Goal: Information Seeking & Learning: Learn about a topic

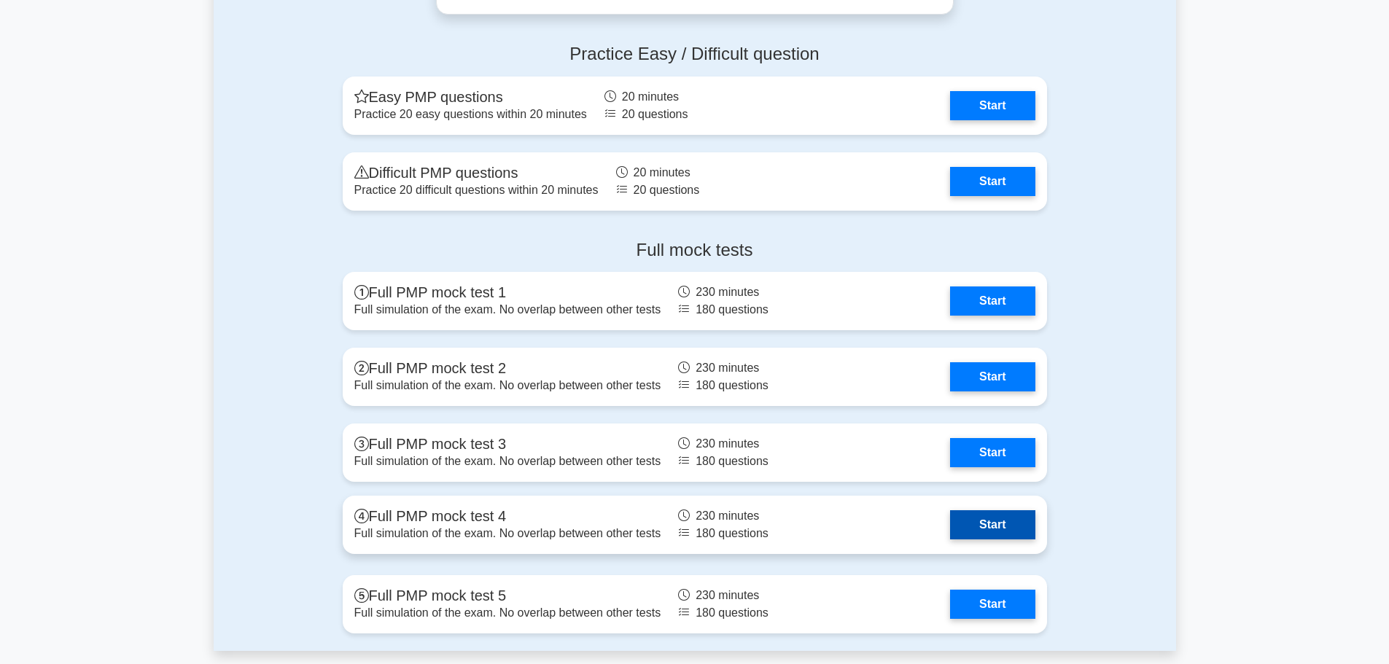
scroll to position [4667, 0]
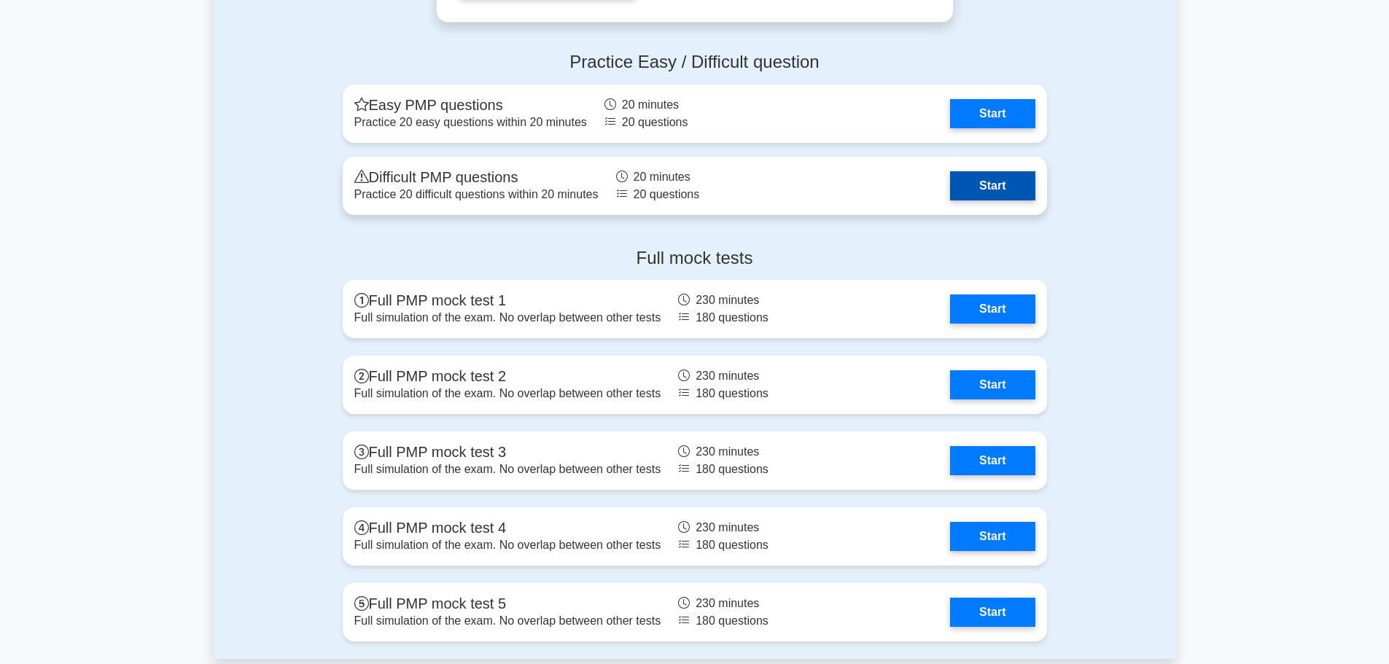
click at [1011, 182] on link "Start" at bounding box center [992, 185] width 85 height 29
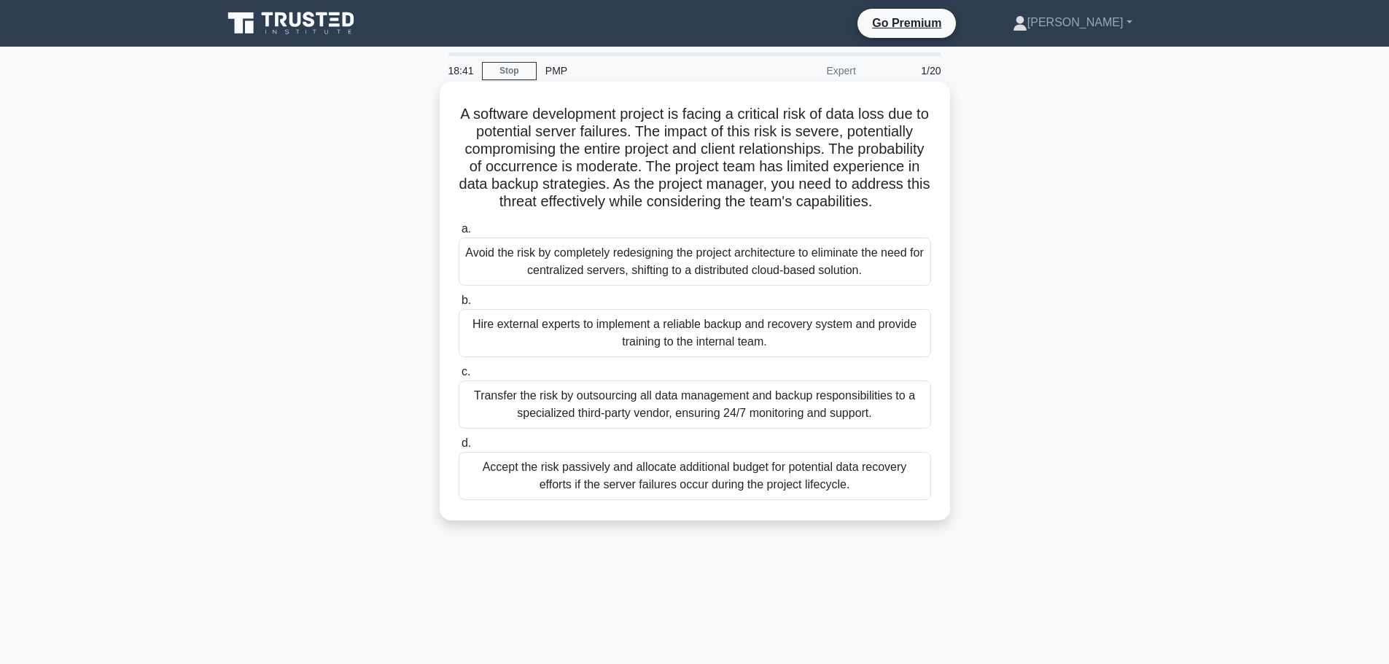
click at [825, 500] on div "Accept the risk passively and allocate additional budget for potential data rec…" at bounding box center [695, 476] width 473 height 48
click at [459, 448] on input "d. Accept the risk passively and allocate additional budget for potential data …" at bounding box center [459, 443] width 0 height 9
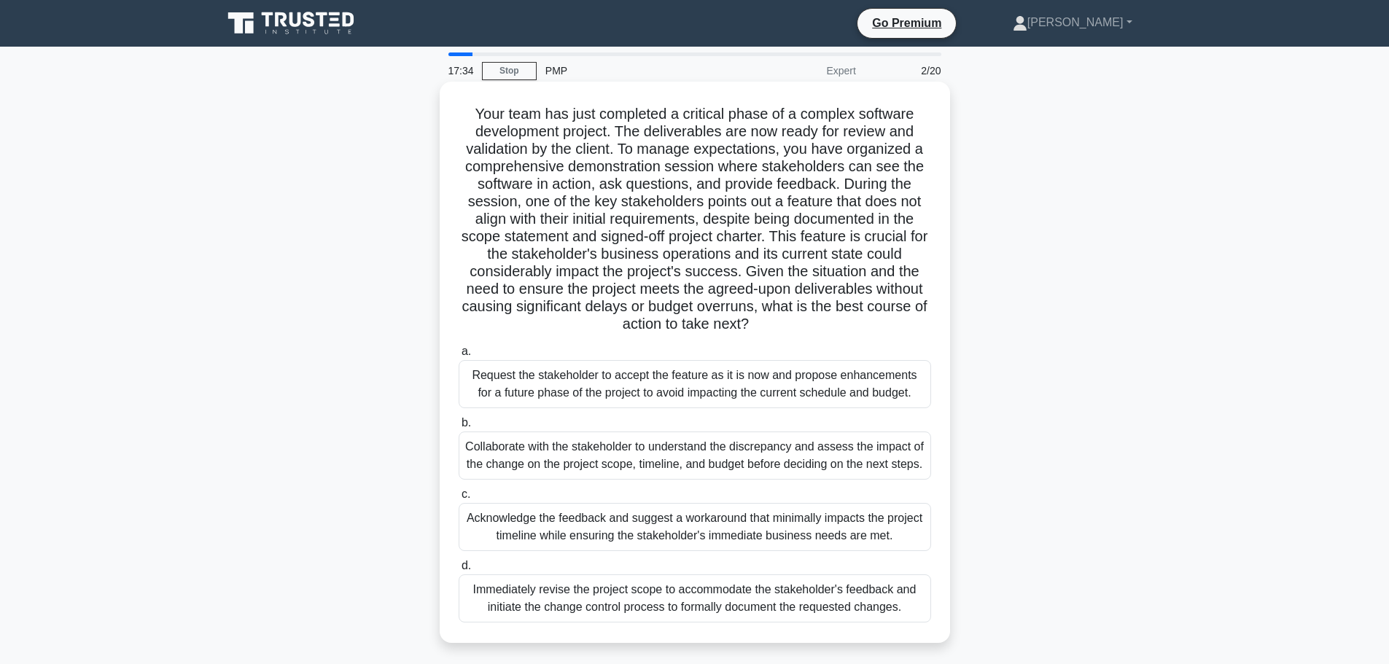
click at [850, 462] on div "Collaborate with the stakeholder to understand the discrepancy and assess the i…" at bounding box center [695, 456] width 473 height 48
click at [459, 428] on input "b. Collaborate with the stakeholder to understand the discrepancy and assess th…" at bounding box center [459, 423] width 0 height 9
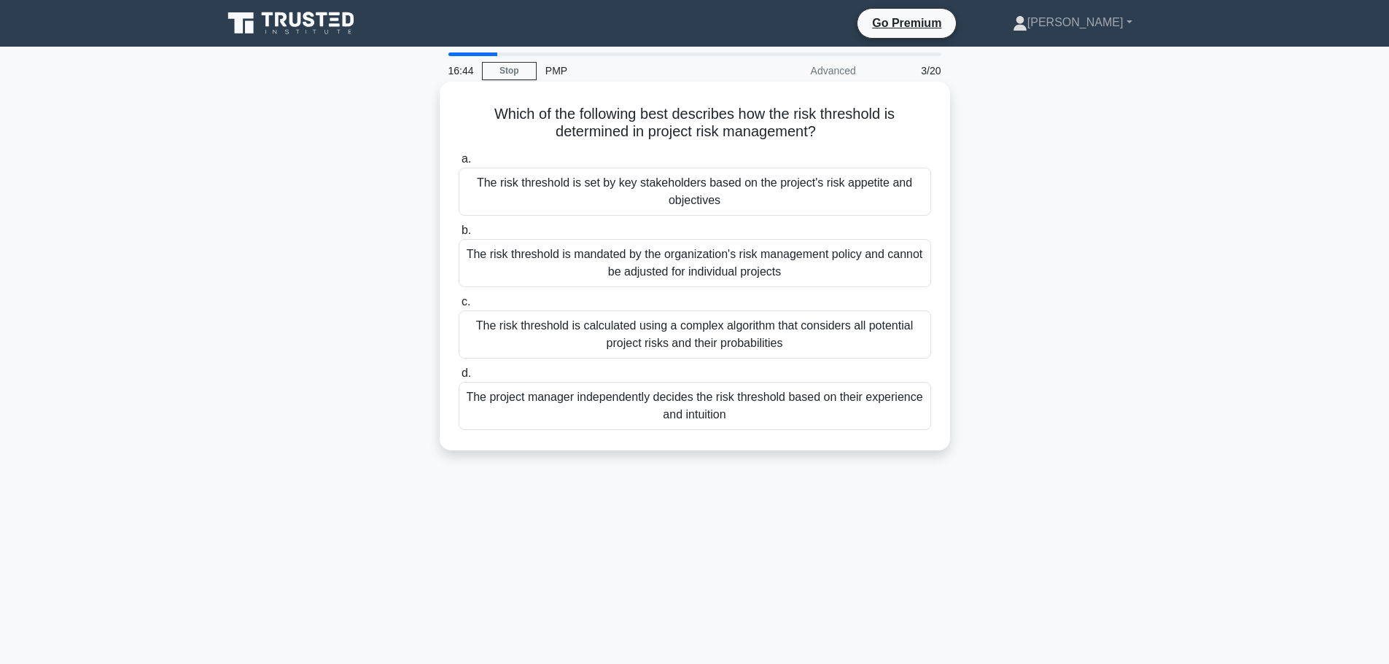
click at [825, 351] on div "The risk threshold is calculated using a complex algorithm that considers all p…" at bounding box center [695, 335] width 473 height 48
click at [459, 307] on input "c. The risk threshold is calculated using a complex algorithm that considers al…" at bounding box center [459, 302] width 0 height 9
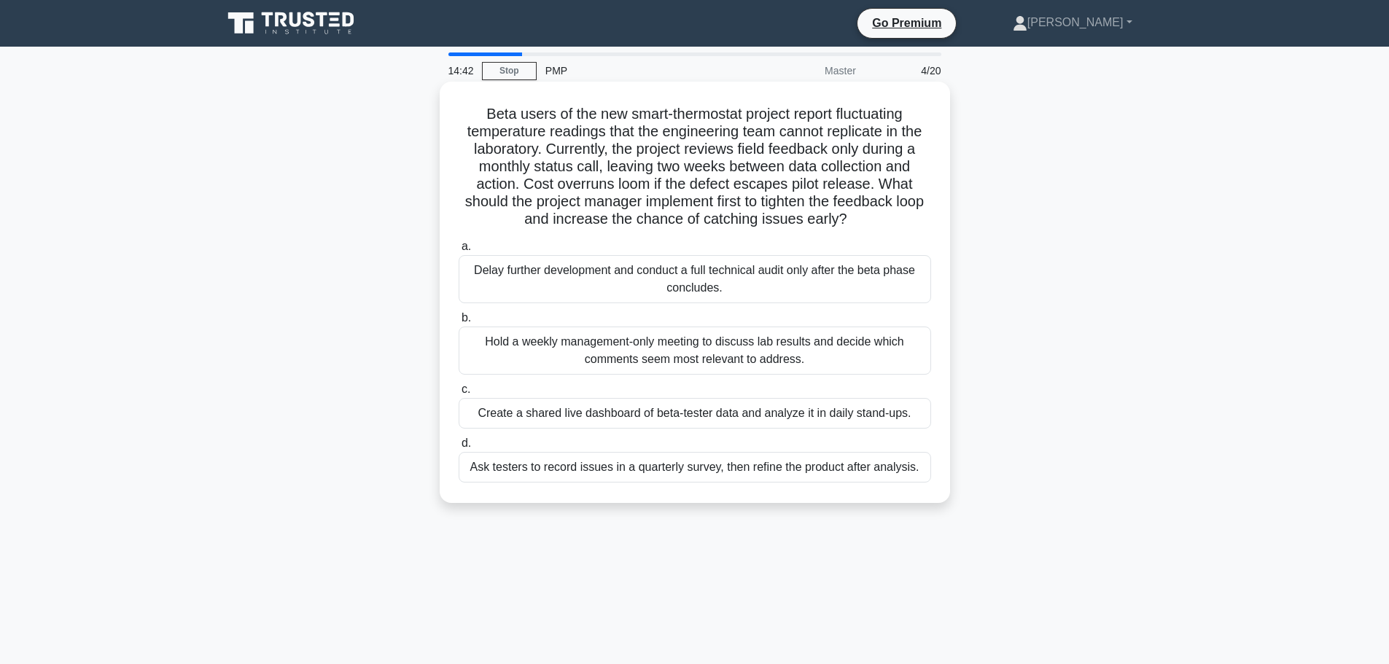
click at [791, 416] on div "Create a shared live dashboard of beta-tester data and analyze it in daily stan…" at bounding box center [695, 413] width 473 height 31
click at [459, 395] on input "c. Create a shared live dashboard of beta-tester data and analyze it in daily s…" at bounding box center [459, 389] width 0 height 9
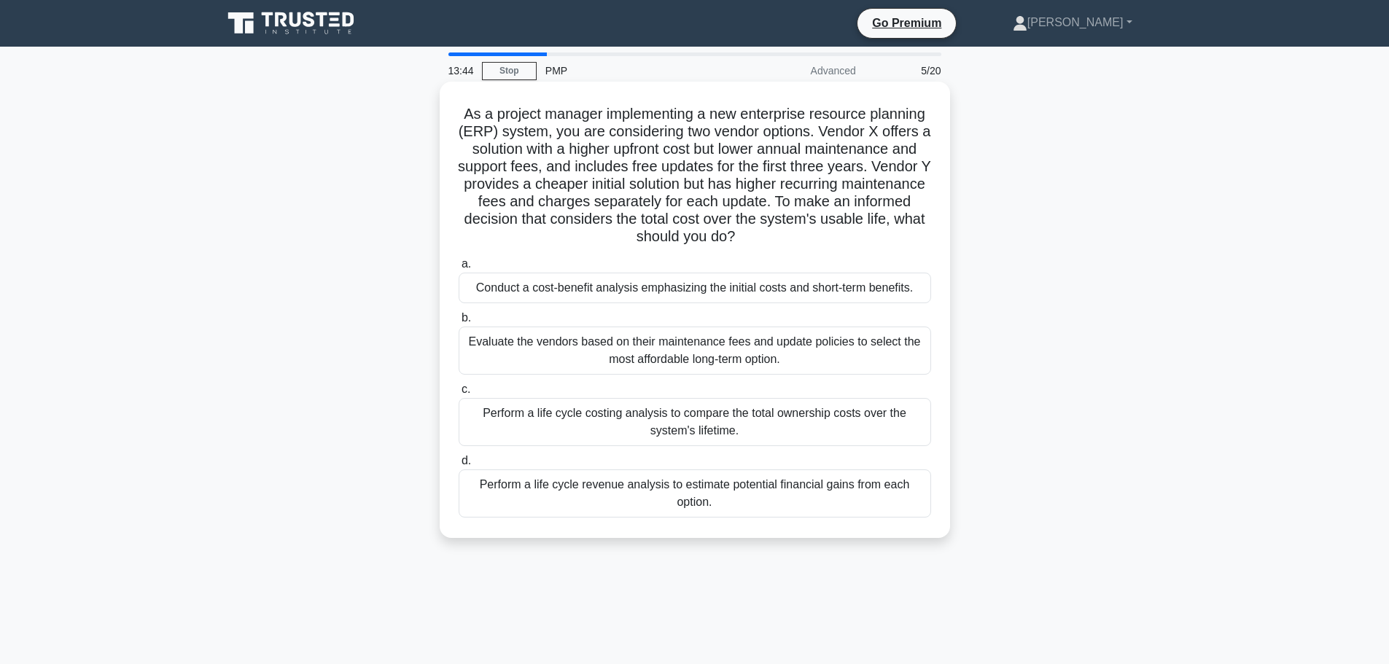
click at [798, 430] on div "Perform a life cycle costing analysis to compare the total ownership costs over…" at bounding box center [695, 422] width 473 height 48
click at [459, 395] on input "c. Perform a life cycle costing analysis to compare the total ownership costs o…" at bounding box center [459, 389] width 0 height 9
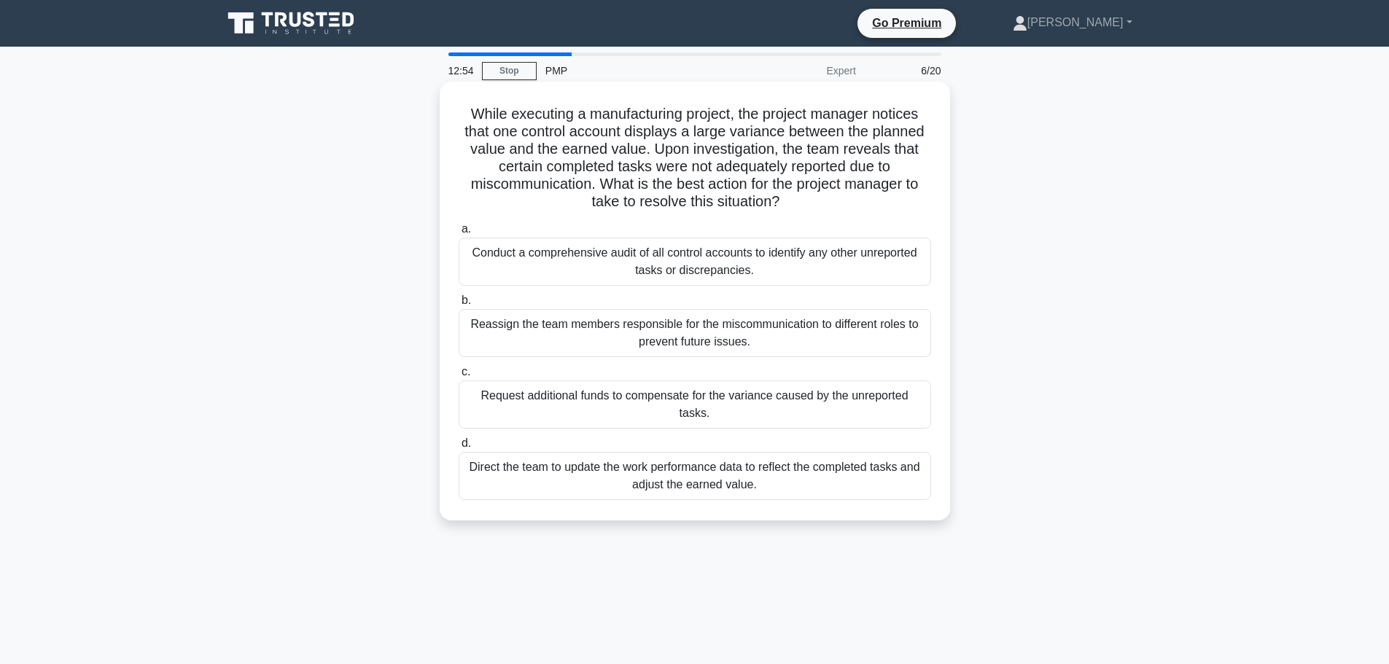
click at [765, 465] on div "Direct the team to update the work performance data to reflect the completed ta…" at bounding box center [695, 476] width 473 height 48
click at [459, 448] on input "d. Direct the team to update the work performance data to reflect the completed…" at bounding box center [459, 443] width 0 height 9
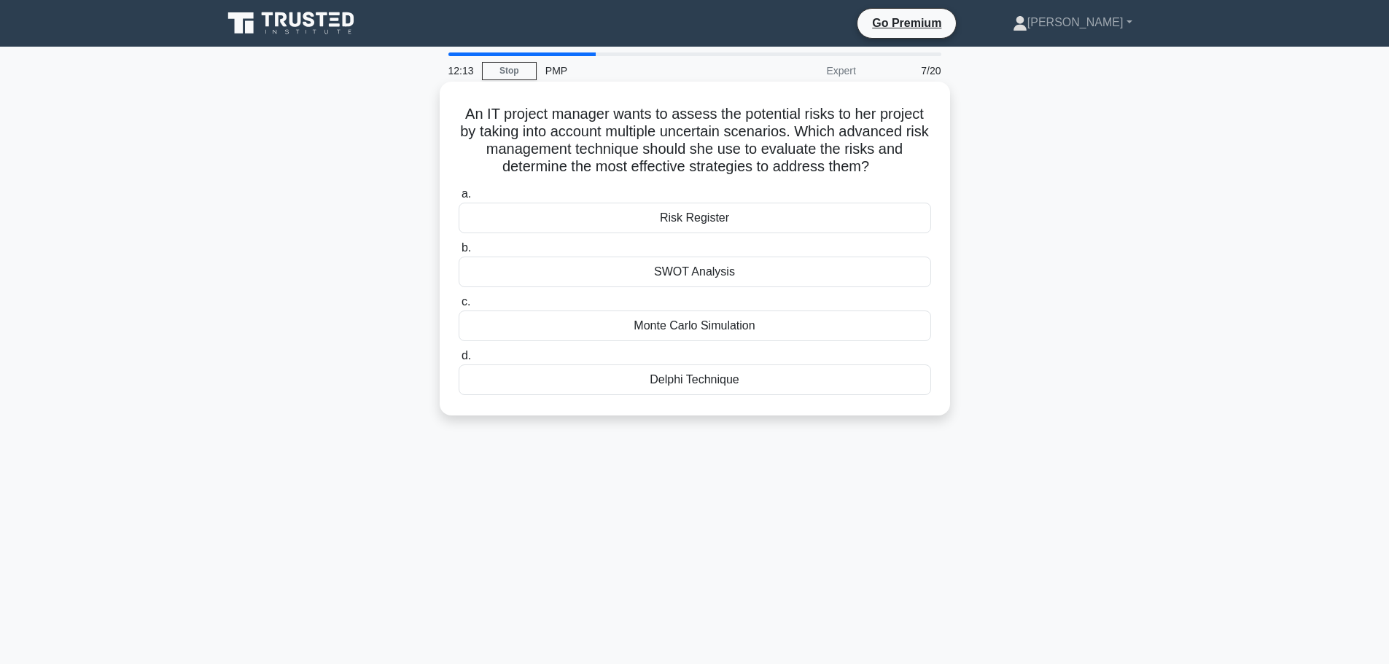
click at [722, 330] on div "Monte Carlo Simulation" at bounding box center [695, 326] width 473 height 31
click at [459, 307] on input "c. Monte Carlo Simulation" at bounding box center [459, 302] width 0 height 9
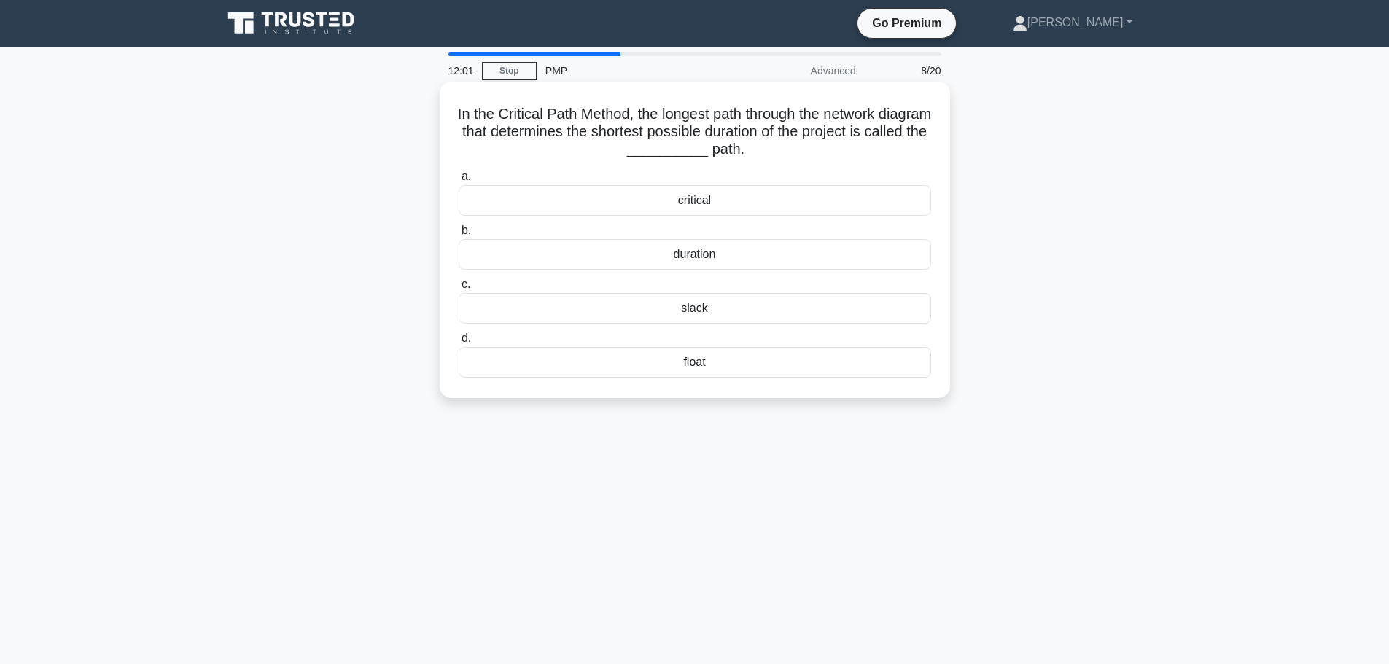
click at [697, 198] on div "critical" at bounding box center [695, 200] width 473 height 31
click at [459, 182] on input "a. critical" at bounding box center [459, 176] width 0 height 9
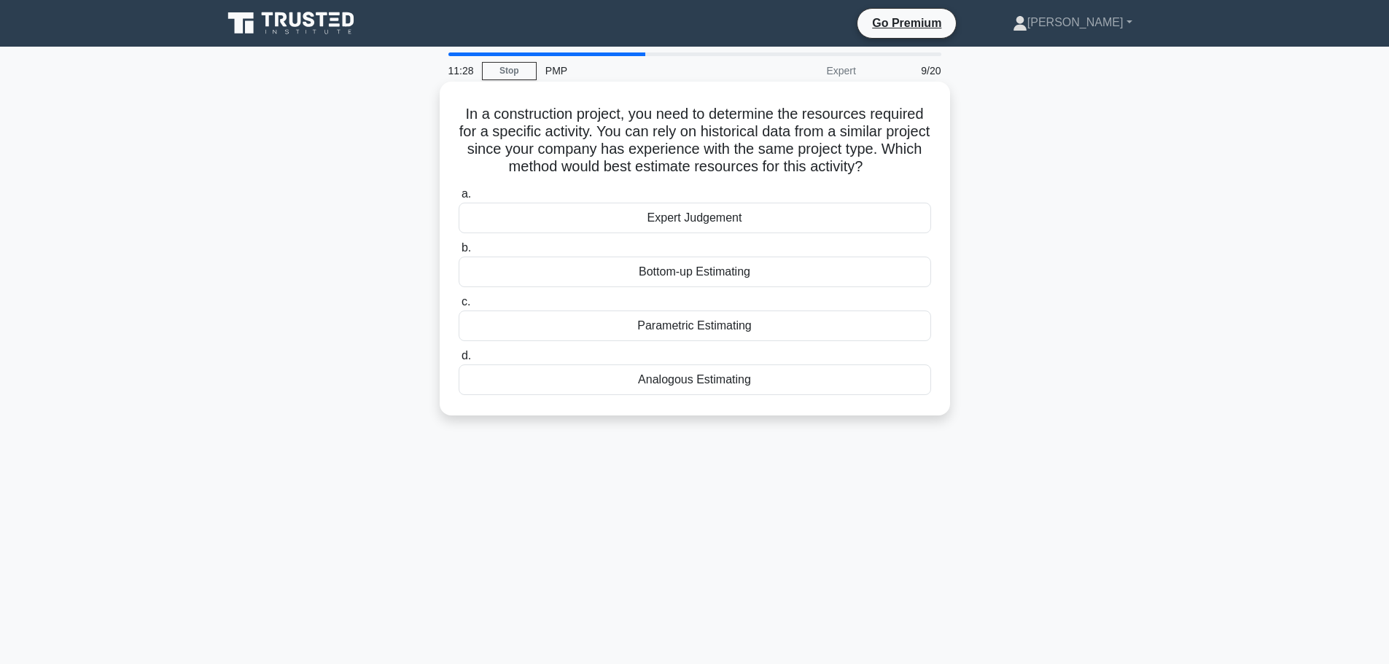
click at [702, 384] on div "Analogous Estimating" at bounding box center [695, 380] width 473 height 31
click at [459, 361] on input "d. Analogous Estimating" at bounding box center [459, 355] width 0 height 9
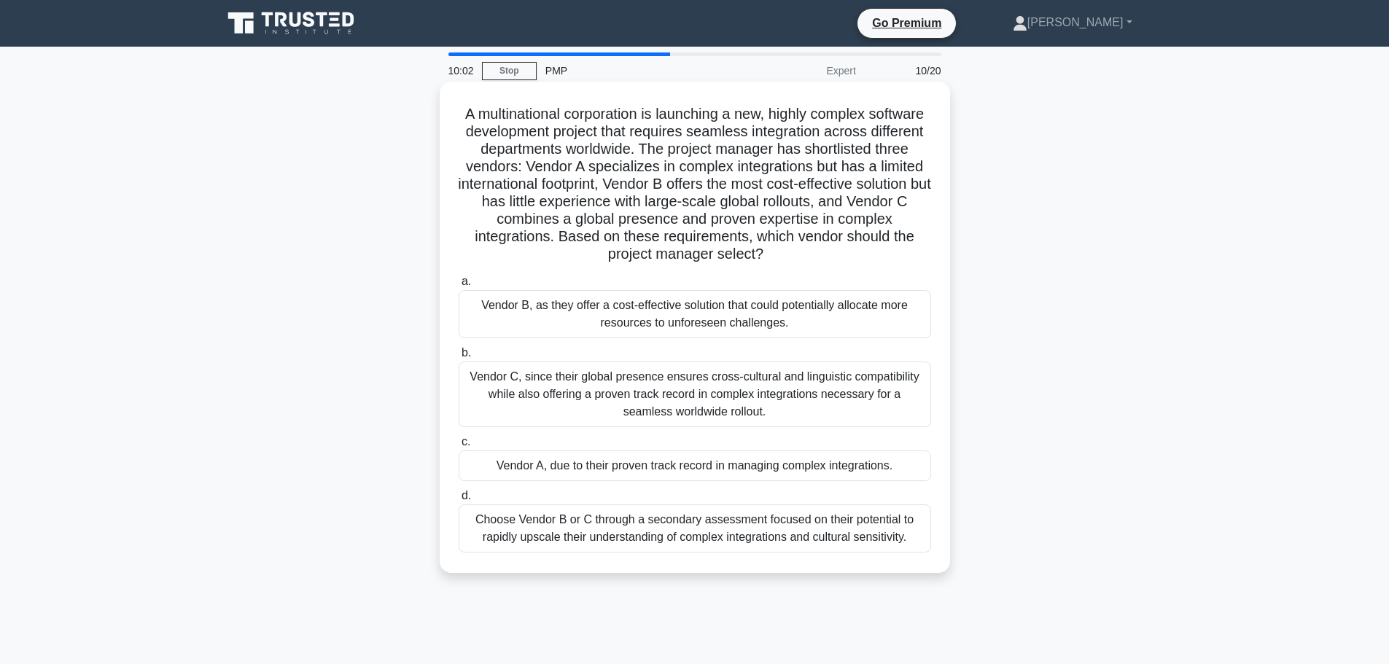
click at [756, 531] on div "Choose Vendor B or C through a secondary assessment focused on their potential …" at bounding box center [695, 529] width 473 height 48
click at [459, 501] on input "d. Choose Vendor B or C through a secondary assessment focused on their potenti…" at bounding box center [459, 495] width 0 height 9
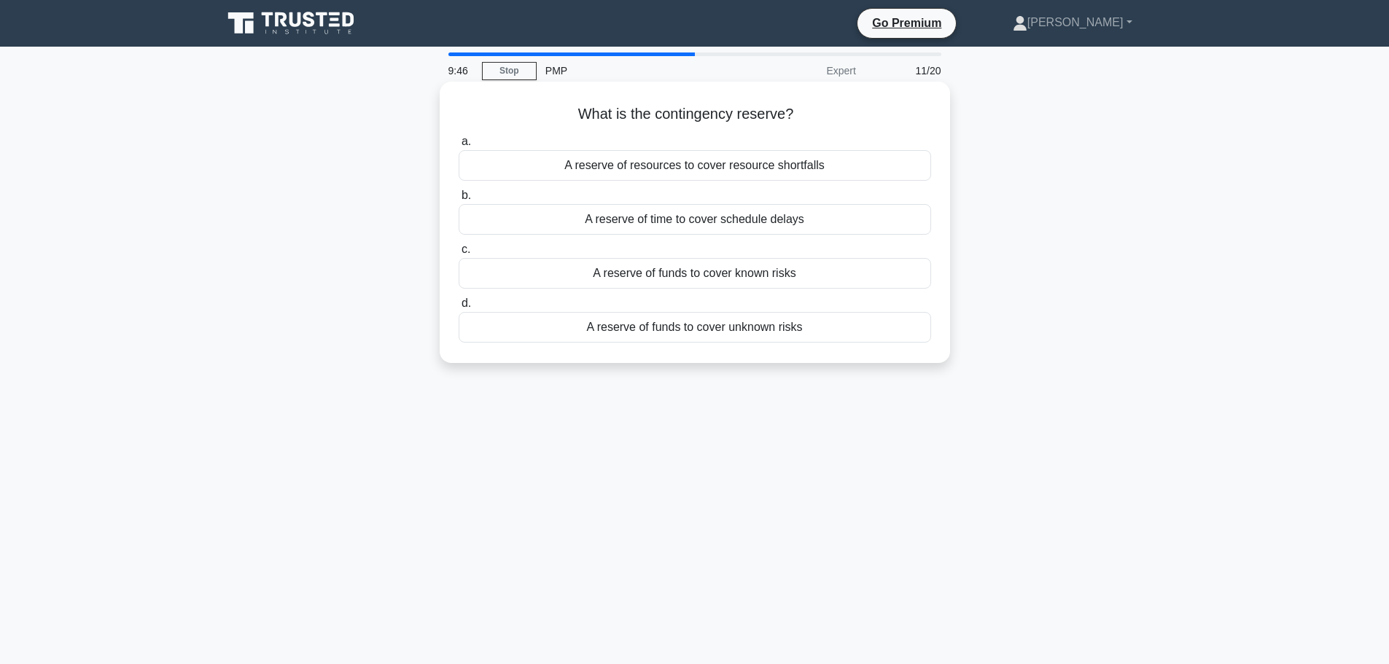
click at [750, 278] on div "A reserve of funds to cover known risks" at bounding box center [695, 273] width 473 height 31
click at [459, 254] on input "c. A reserve of funds to cover known risks" at bounding box center [459, 249] width 0 height 9
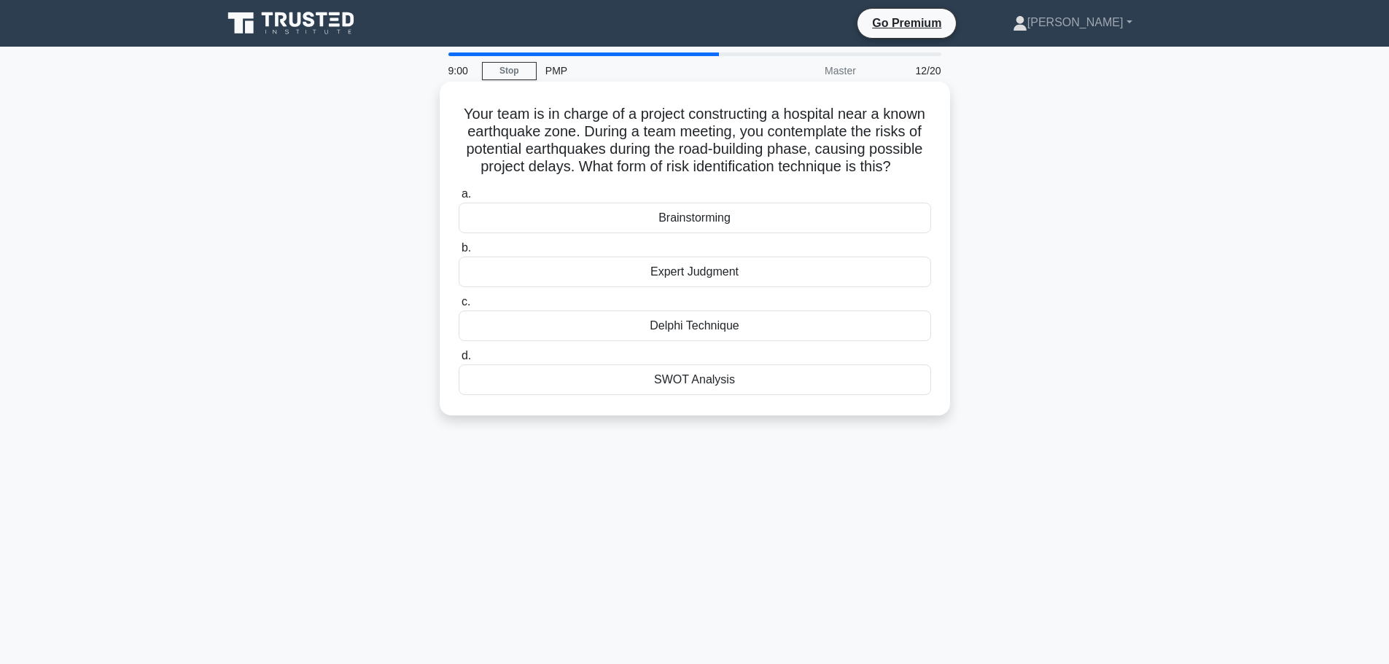
click at [709, 221] on div "Brainstorming" at bounding box center [695, 218] width 473 height 31
click at [459, 199] on input "a. Brainstorming" at bounding box center [459, 194] width 0 height 9
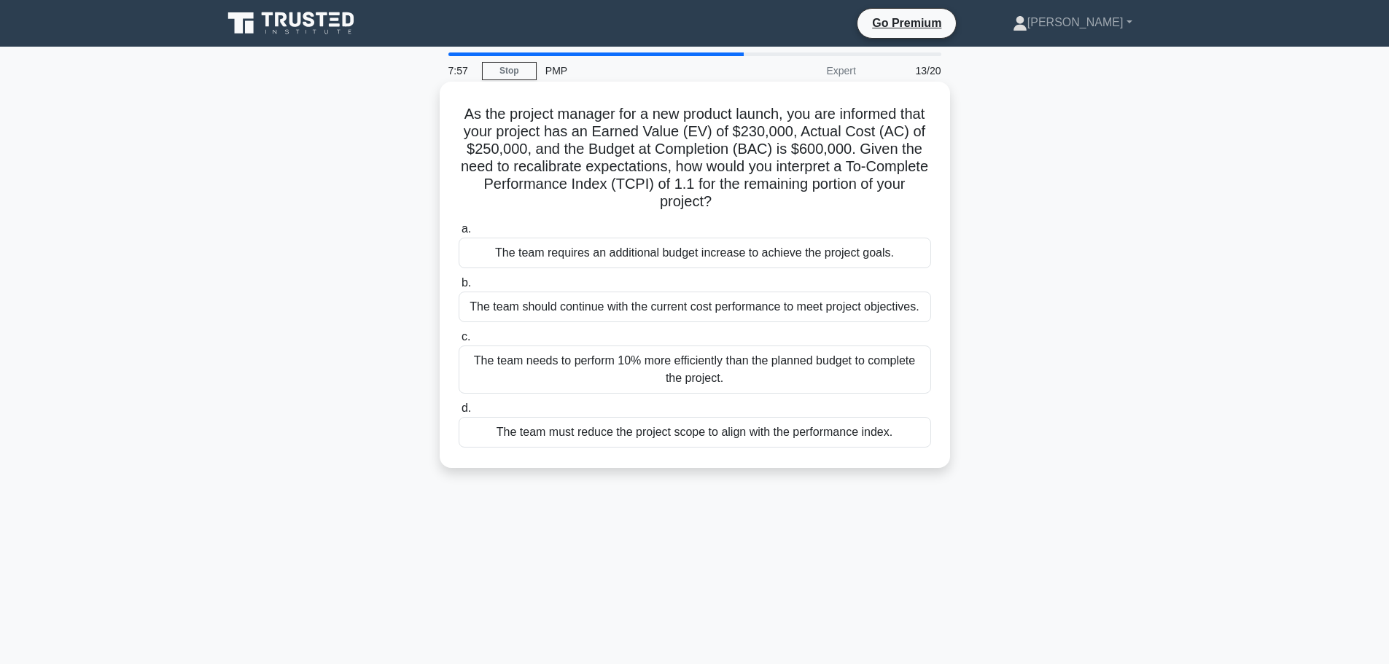
click at [801, 371] on div "The team needs to perform 10% more efficiently than the planned budget to compl…" at bounding box center [695, 370] width 473 height 48
click at [459, 342] on input "c. The team needs to perform 10% more efficiently than the planned budget to co…" at bounding box center [459, 337] width 0 height 9
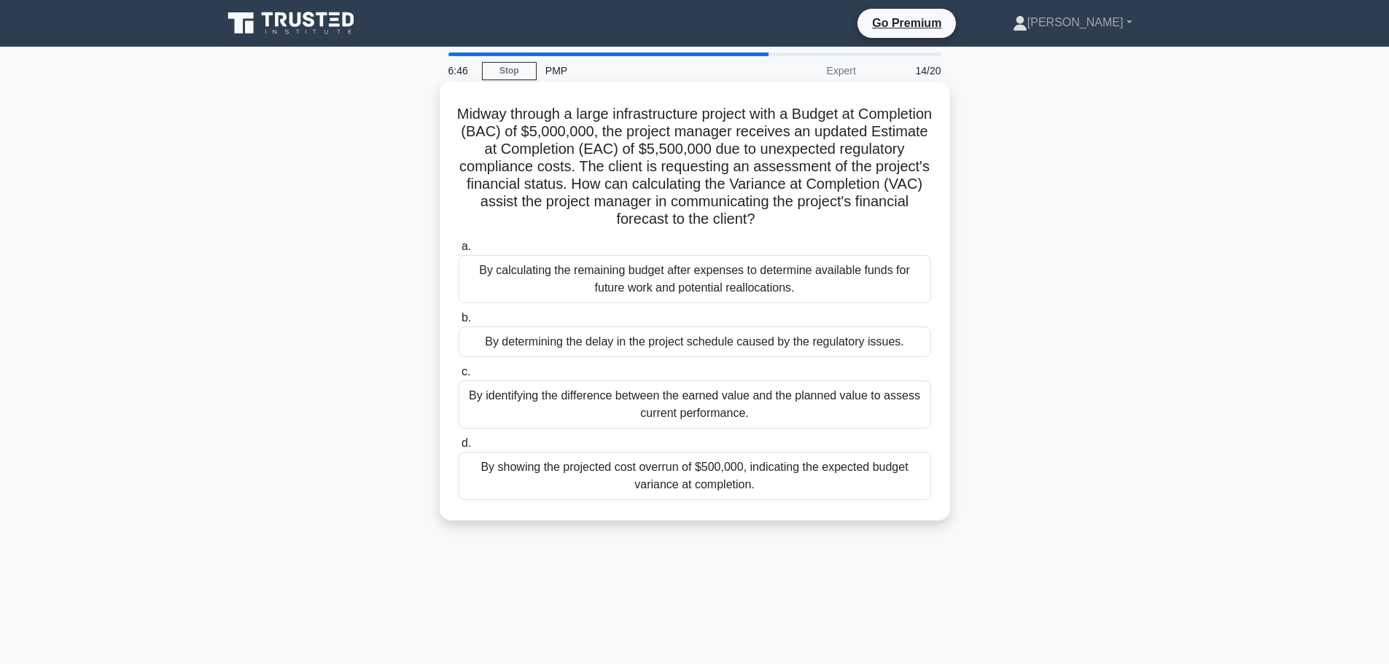
click at [782, 289] on div "By calculating the remaining budget after expenses to determine available funds…" at bounding box center [695, 279] width 473 height 48
click at [459, 252] on input "a. By calculating the remaining budget after expenses to determine available fu…" at bounding box center [459, 246] width 0 height 9
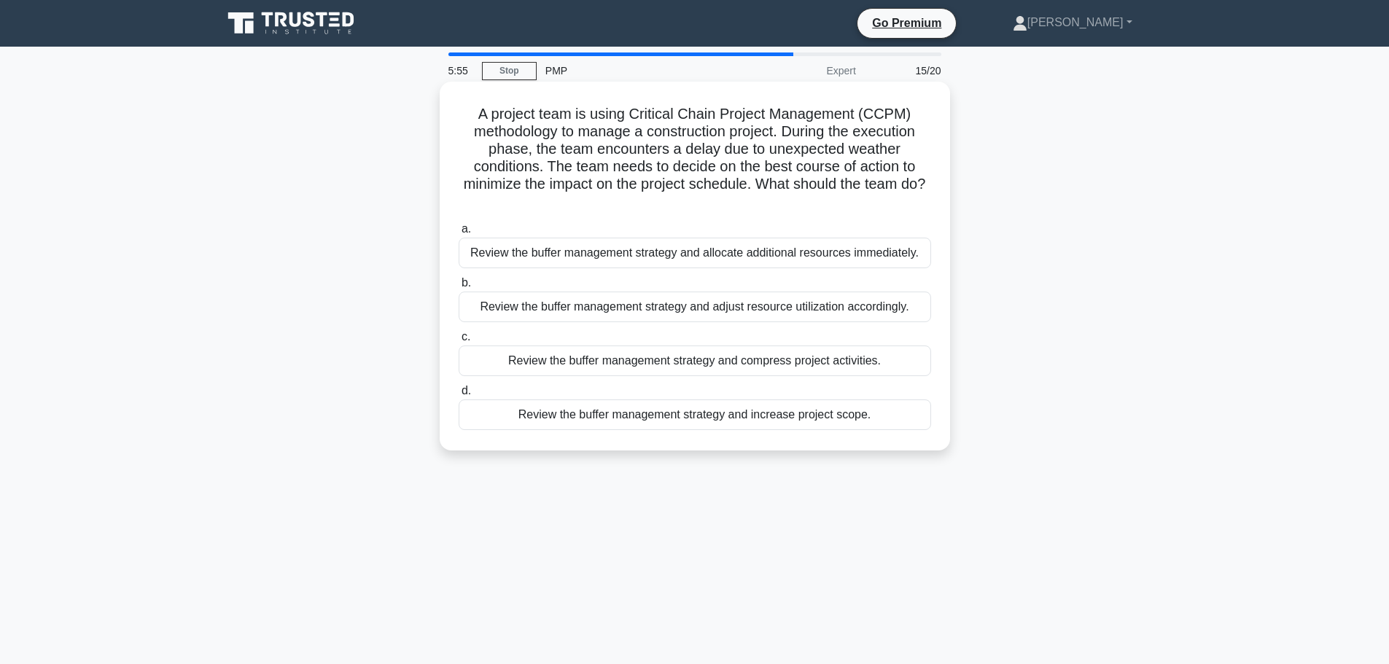
click at [843, 254] on div "Review the buffer management strategy and allocate additional resources immedia…" at bounding box center [695, 253] width 473 height 31
click at [459, 234] on input "a. Review the buffer management strategy and allocate additional resources imme…" at bounding box center [459, 229] width 0 height 9
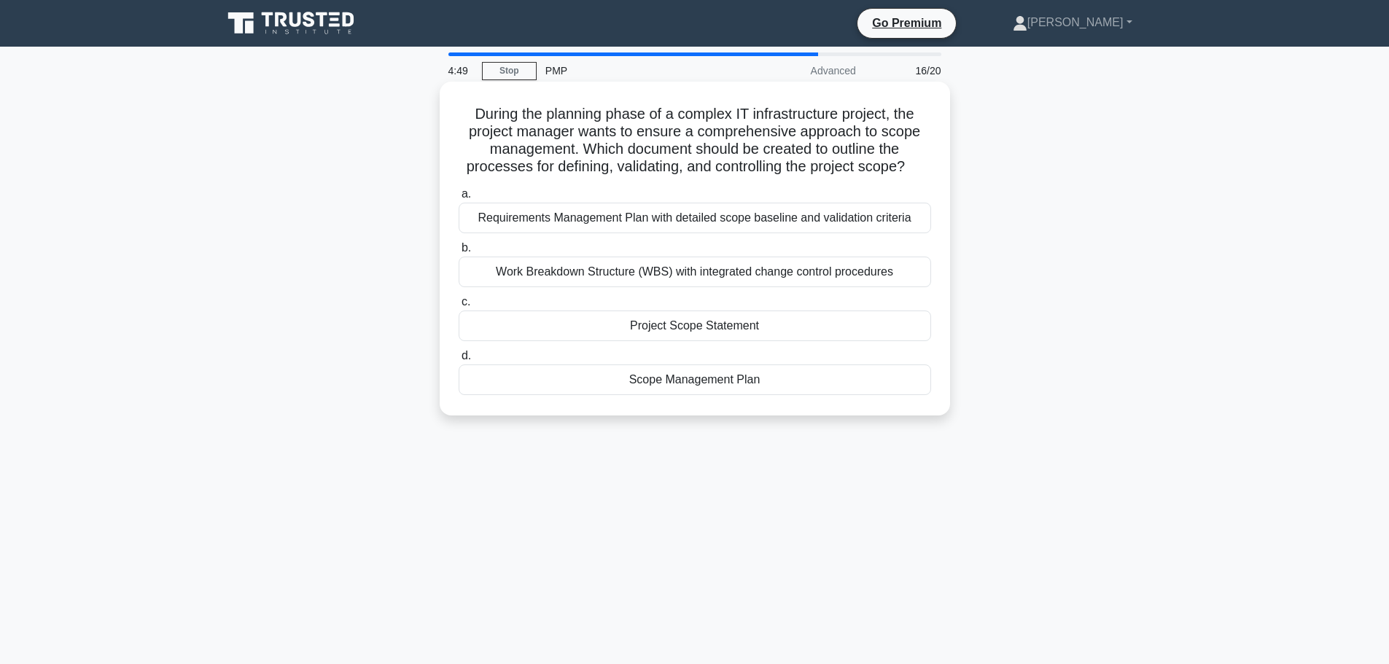
click at [748, 335] on div "Project Scope Statement" at bounding box center [695, 326] width 473 height 31
click at [459, 307] on input "c. Project Scope Statement" at bounding box center [459, 302] width 0 height 9
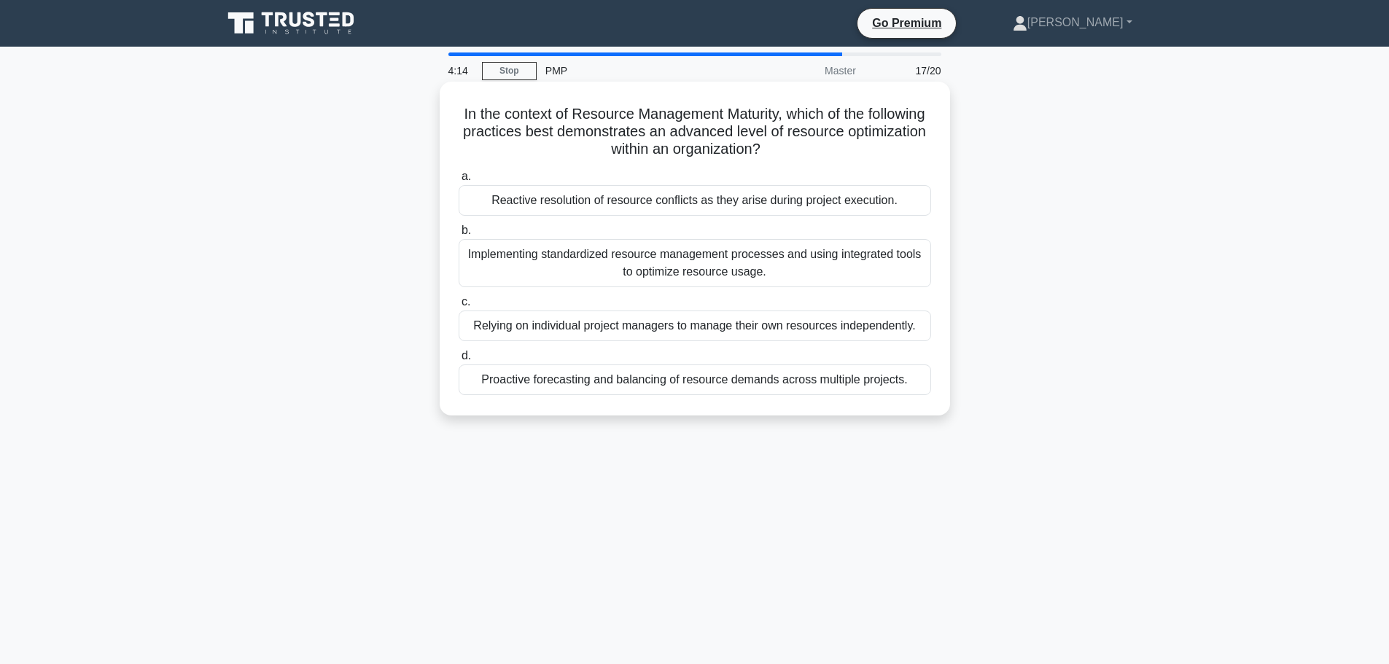
click at [736, 260] on div "Implementing standardized resource management processes and using integrated to…" at bounding box center [695, 263] width 473 height 48
click at [459, 236] on input "b. Implementing standardized resource management processes and using integrated…" at bounding box center [459, 230] width 0 height 9
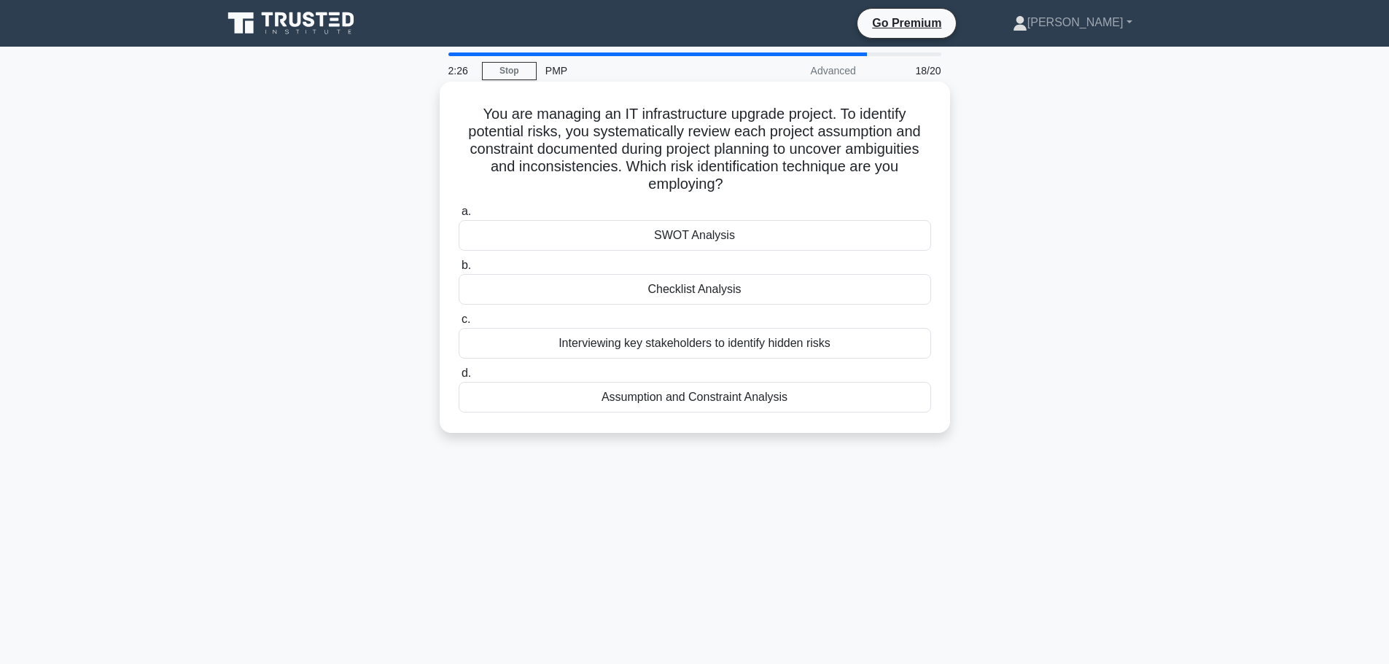
click at [667, 408] on div "Assumption and Constraint Analysis" at bounding box center [695, 397] width 473 height 31
click at [459, 378] on input "d. Assumption and Constraint Analysis" at bounding box center [459, 373] width 0 height 9
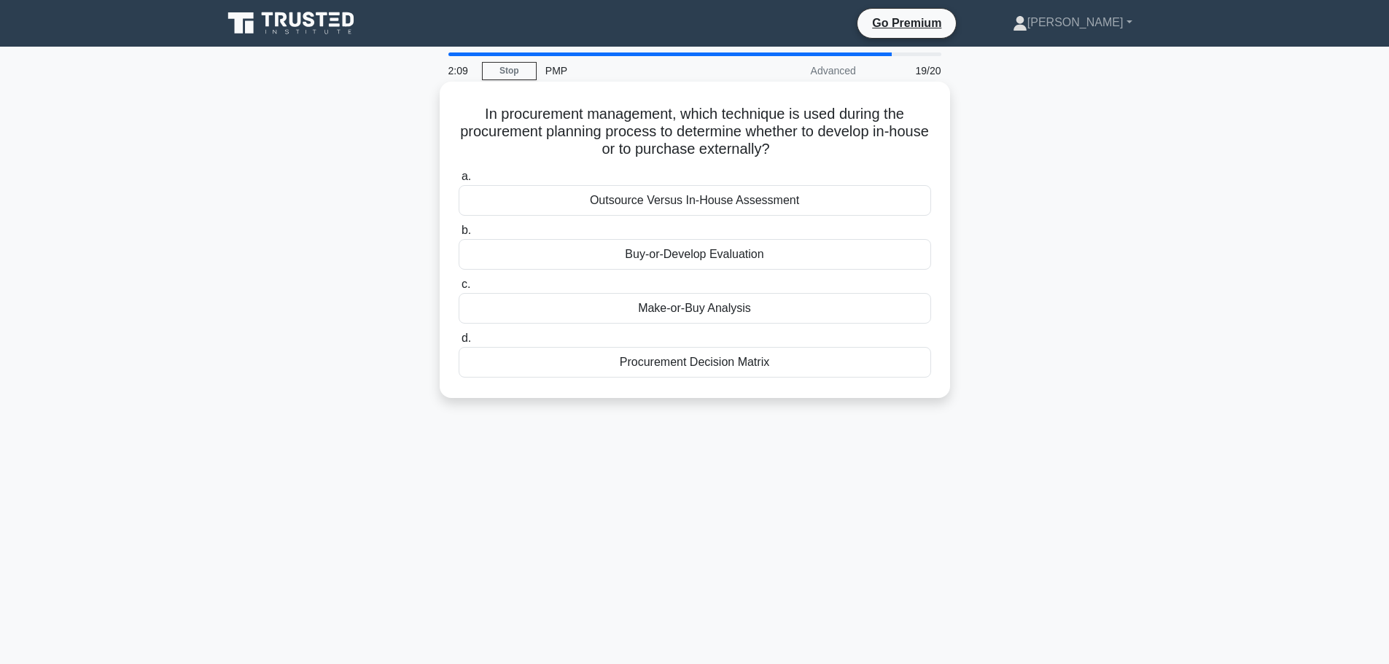
click at [742, 309] on div "Make-or-Buy Analysis" at bounding box center [695, 308] width 473 height 31
click at [459, 289] on input "c. Make-or-Buy Analysis" at bounding box center [459, 284] width 0 height 9
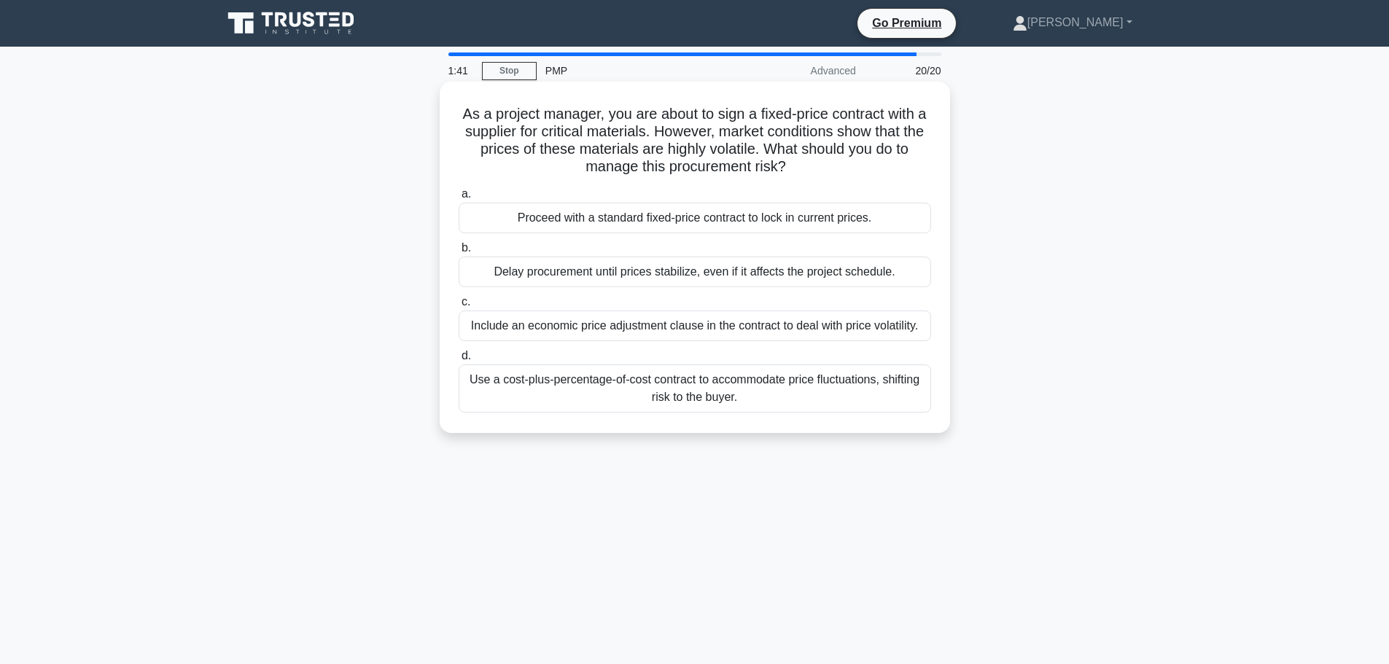
click at [817, 321] on div "Include an economic price adjustment clause in the contract to deal with price …" at bounding box center [695, 326] width 473 height 31
click at [459, 307] on input "c. Include an economic price adjustment clause in the contract to deal with pri…" at bounding box center [459, 302] width 0 height 9
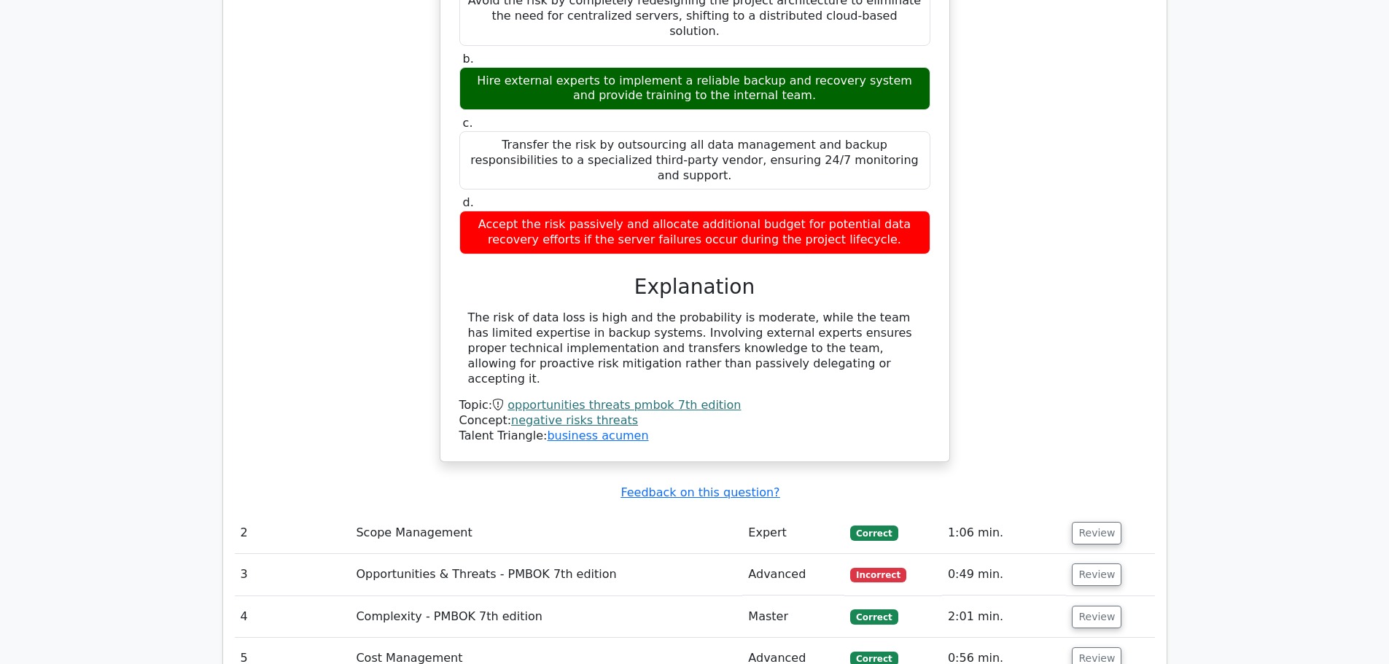
scroll to position [1750, 0]
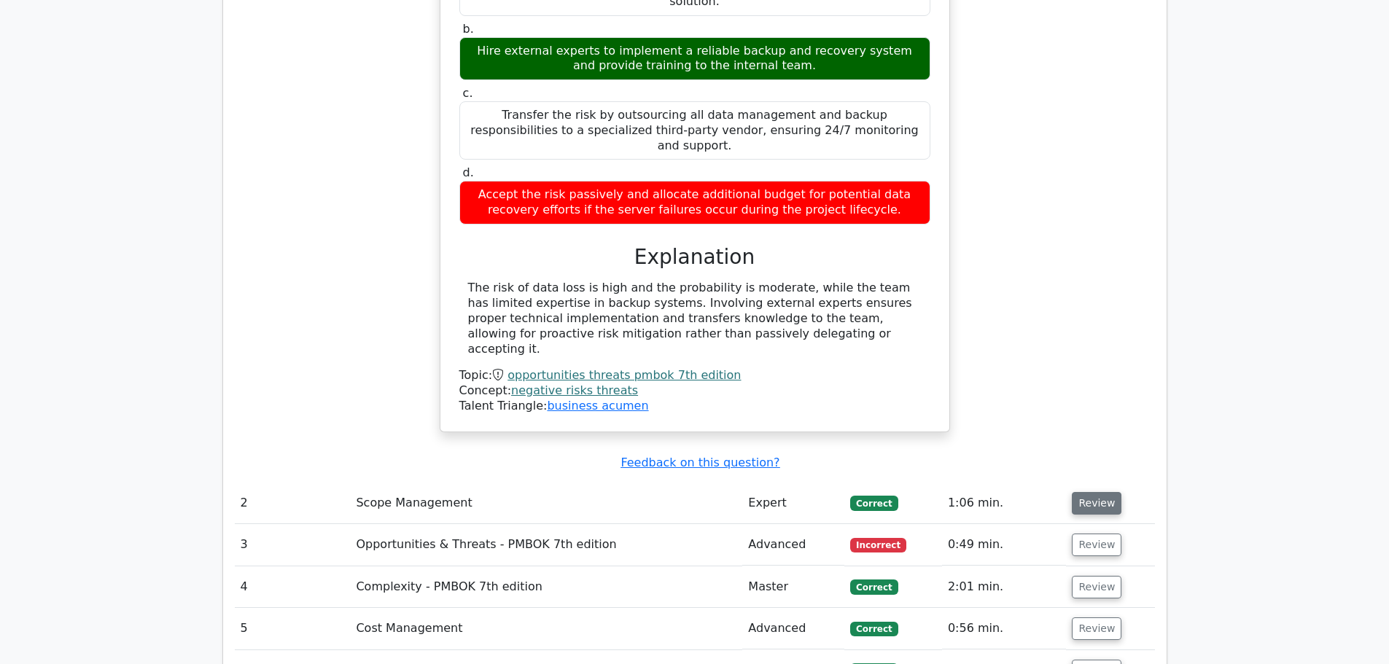
click at [1094, 492] on button "Review" at bounding box center [1097, 503] width 50 height 23
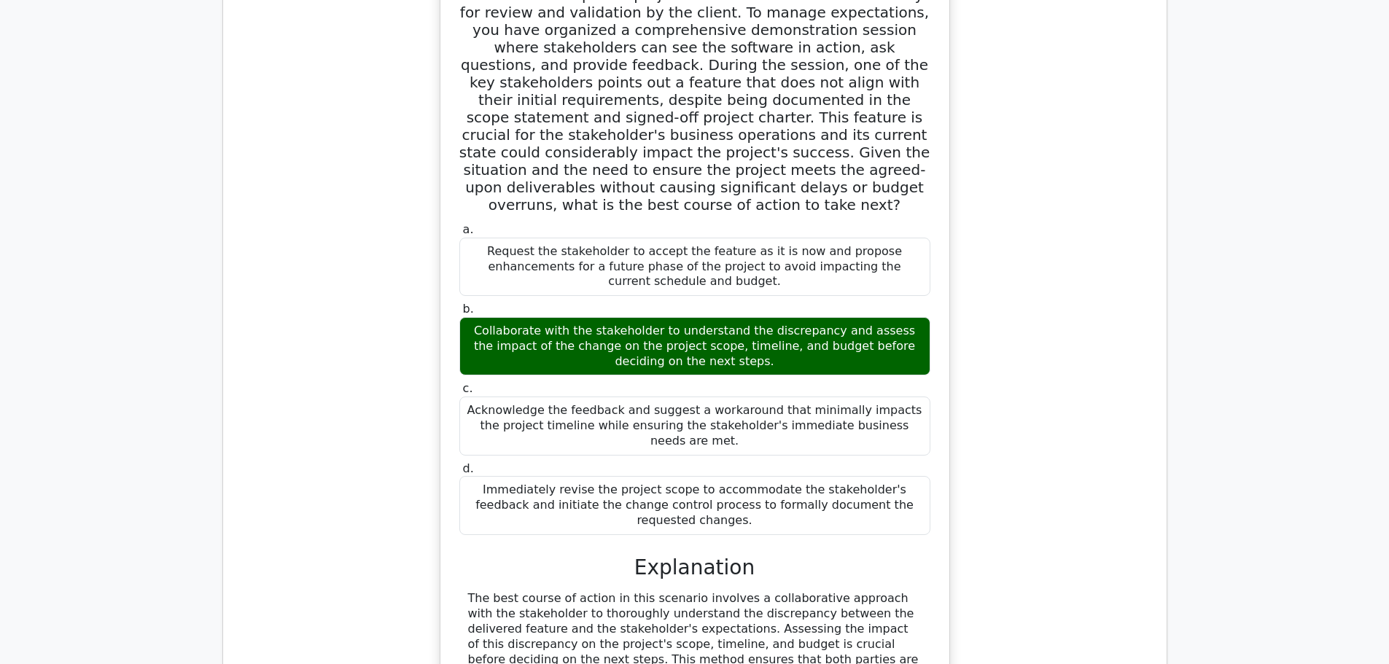
scroll to position [2625, 0]
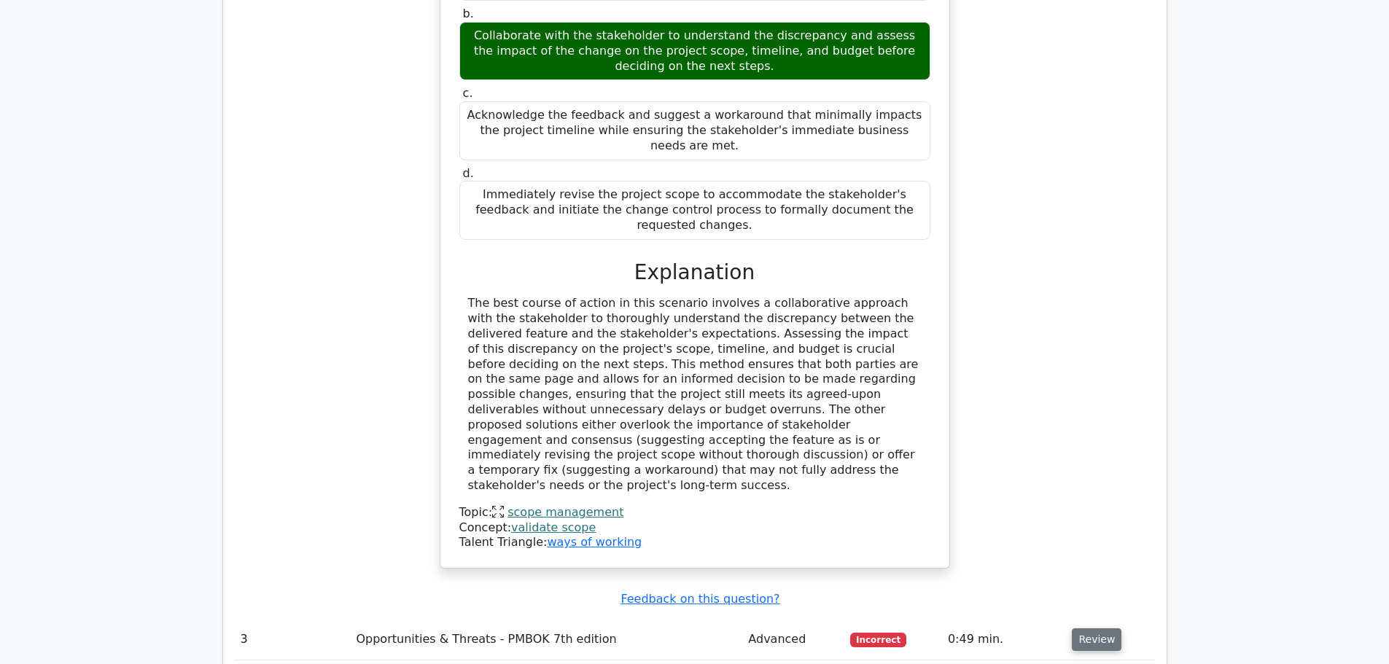
click at [1084, 629] on button "Review" at bounding box center [1097, 640] width 50 height 23
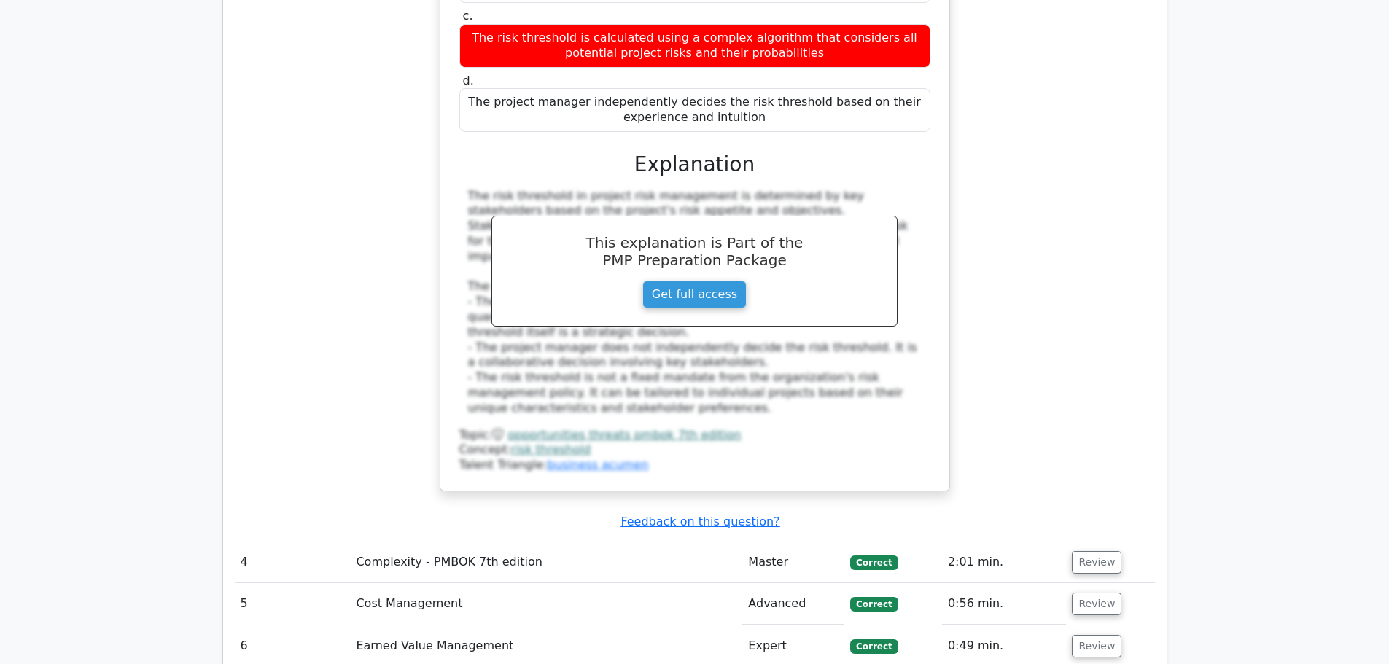
scroll to position [3500, 0]
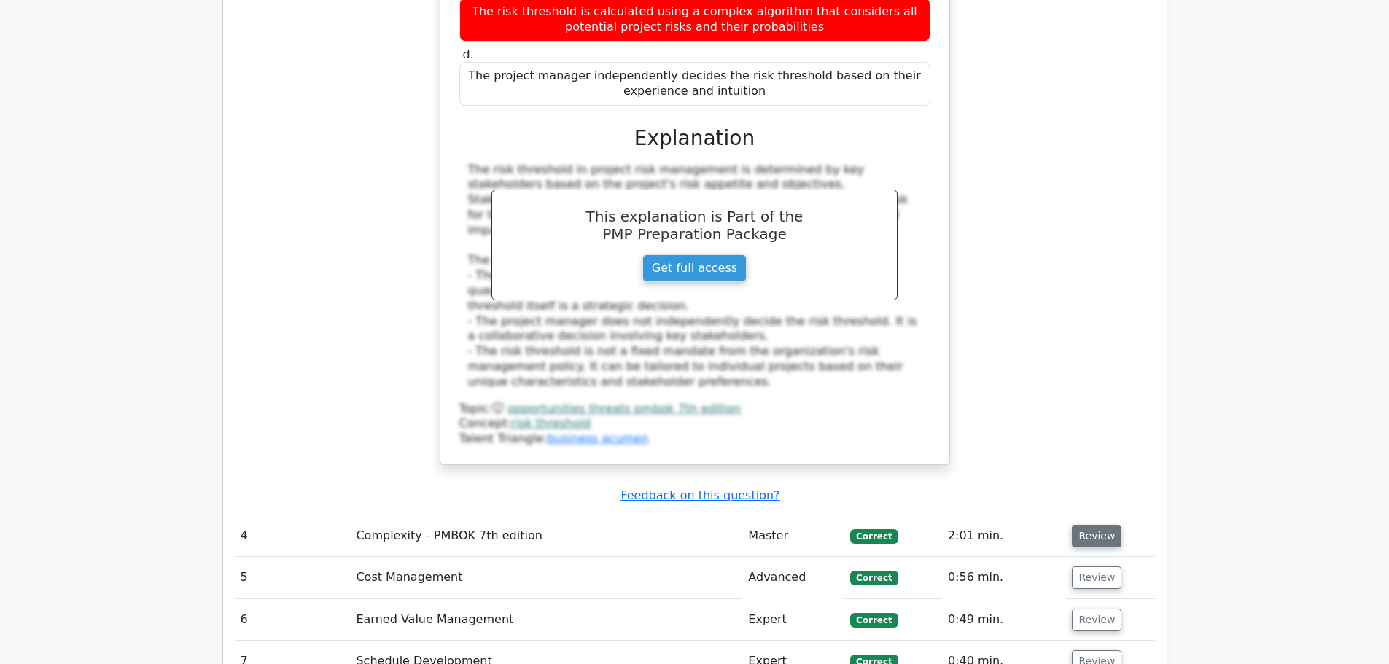
click at [1107, 525] on button "Review" at bounding box center [1097, 536] width 50 height 23
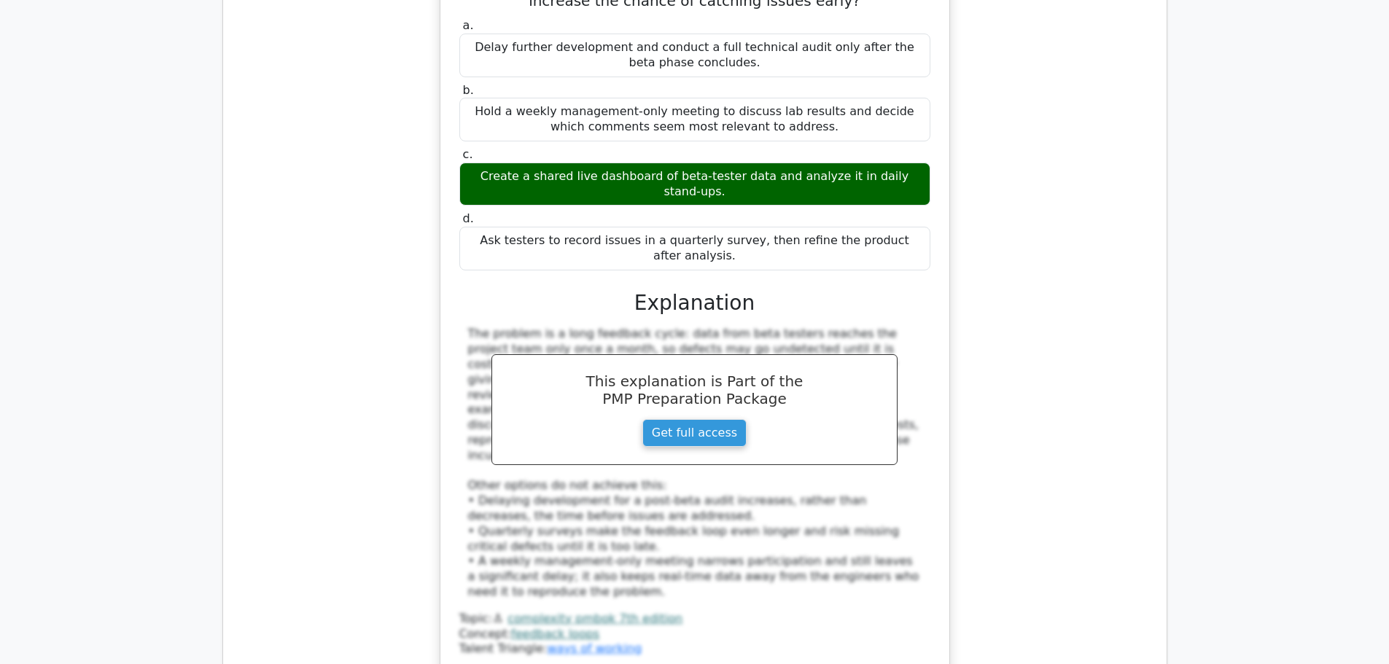
scroll to position [4448, 0]
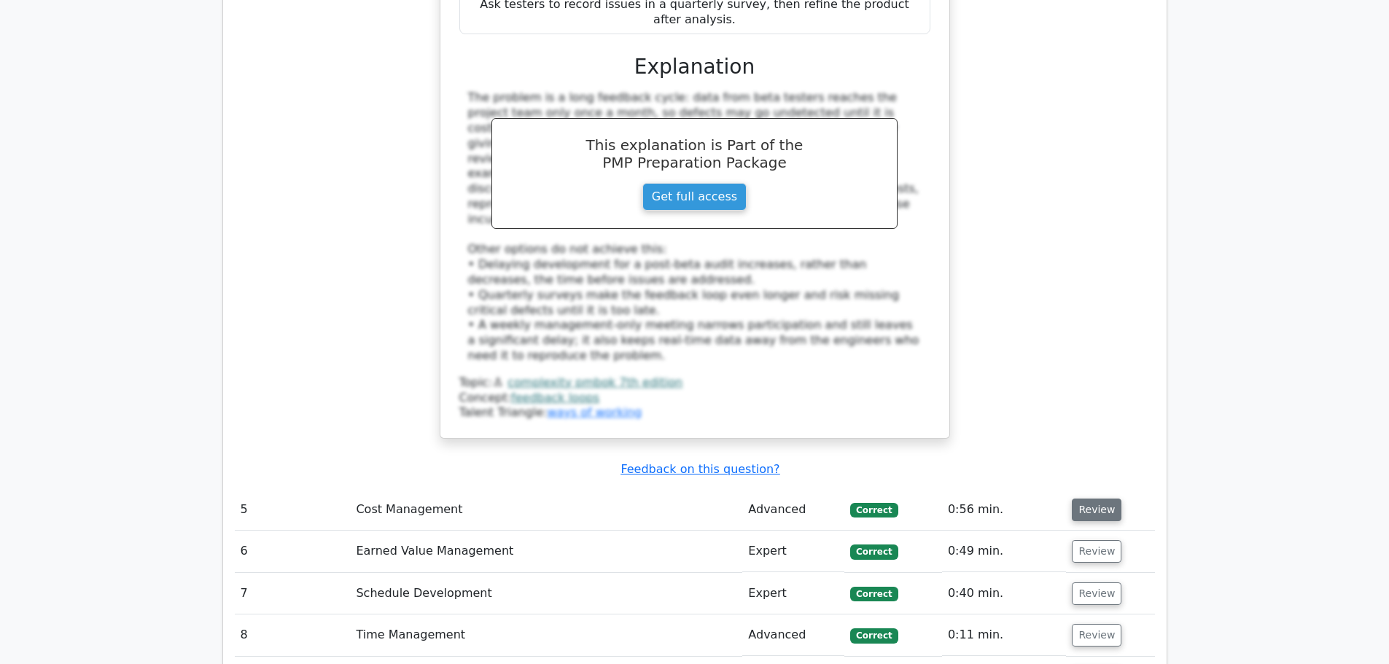
click at [1100, 499] on button "Review" at bounding box center [1097, 510] width 50 height 23
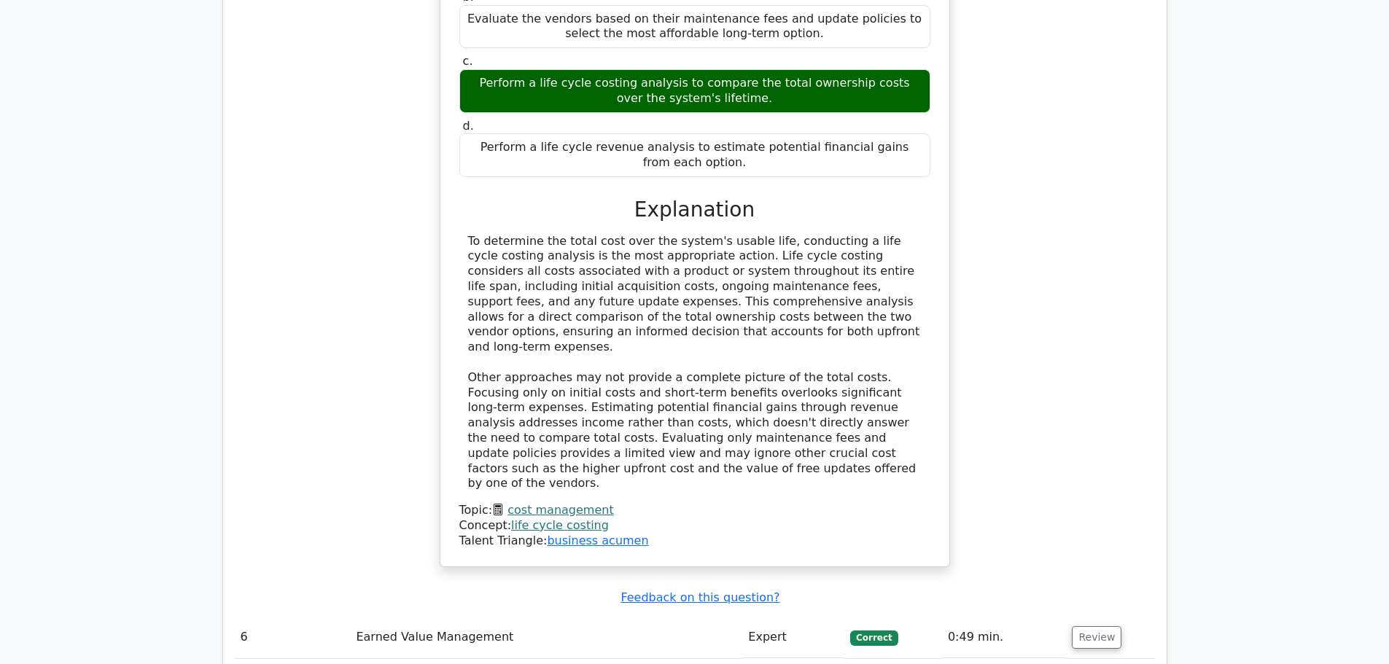
scroll to position [5250, 0]
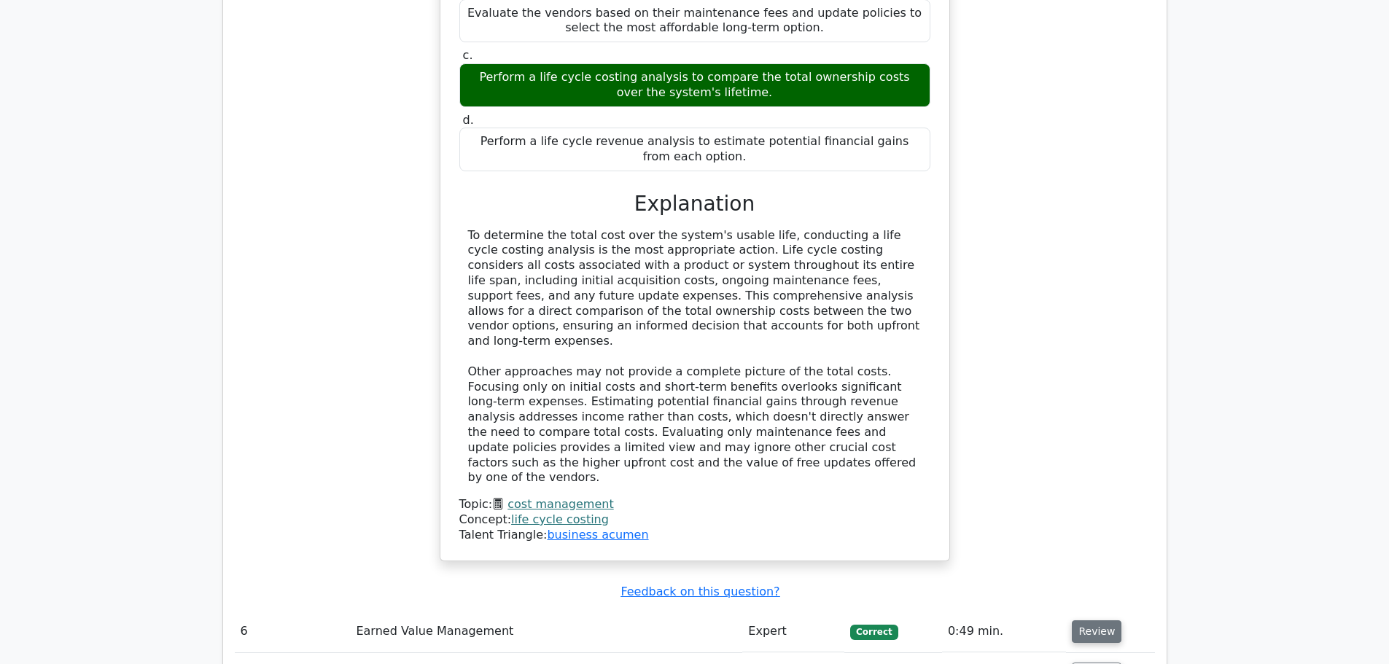
click at [1099, 621] on button "Review" at bounding box center [1097, 632] width 50 height 23
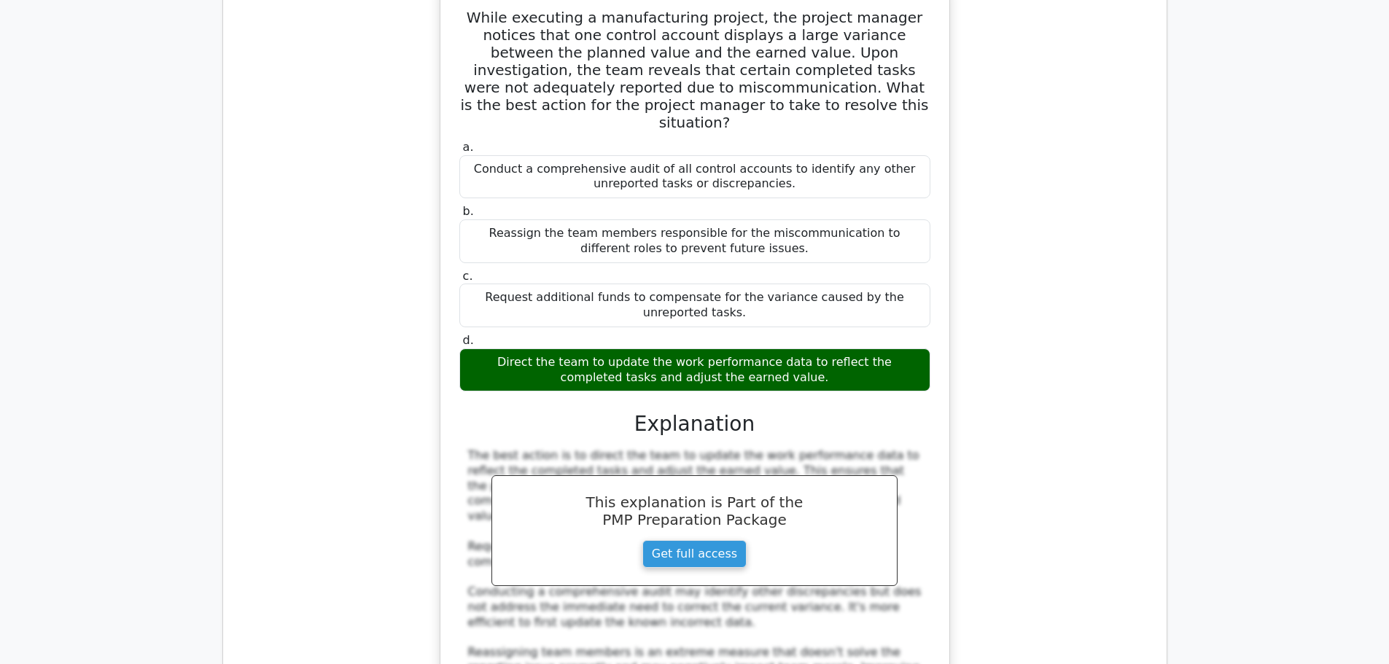
scroll to position [6125, 0]
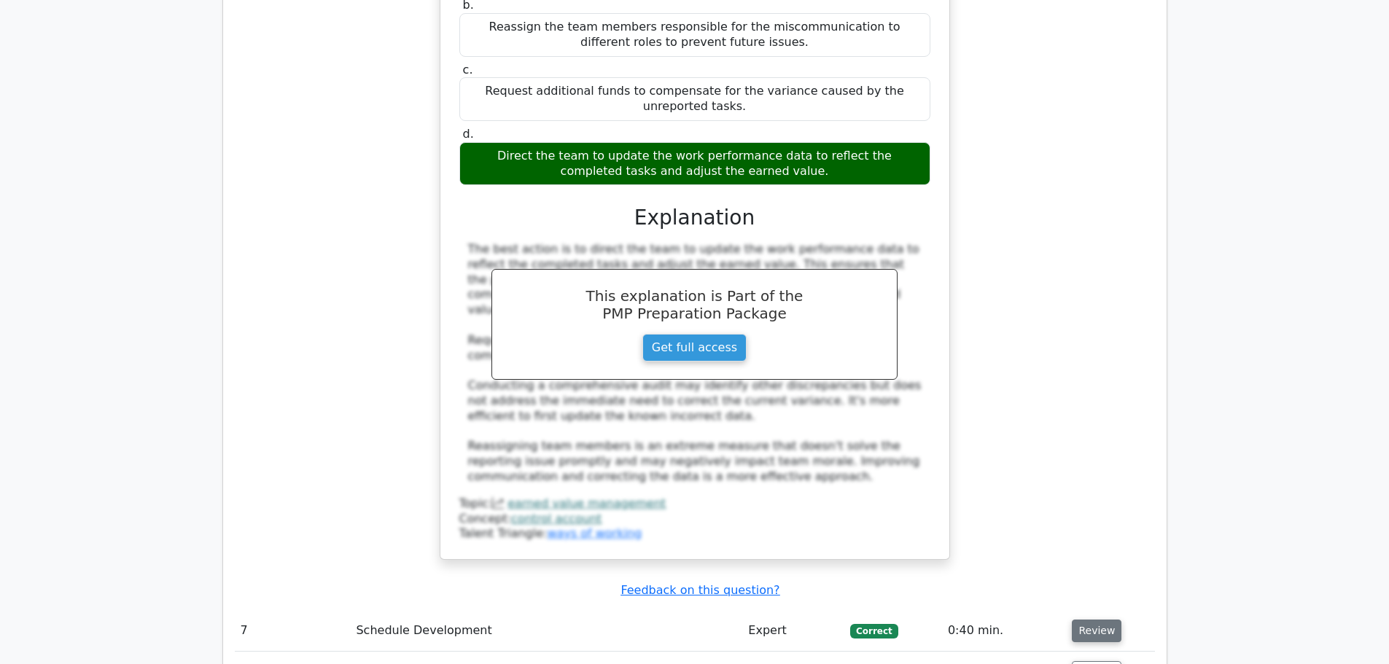
click at [1105, 620] on button "Review" at bounding box center [1097, 631] width 50 height 23
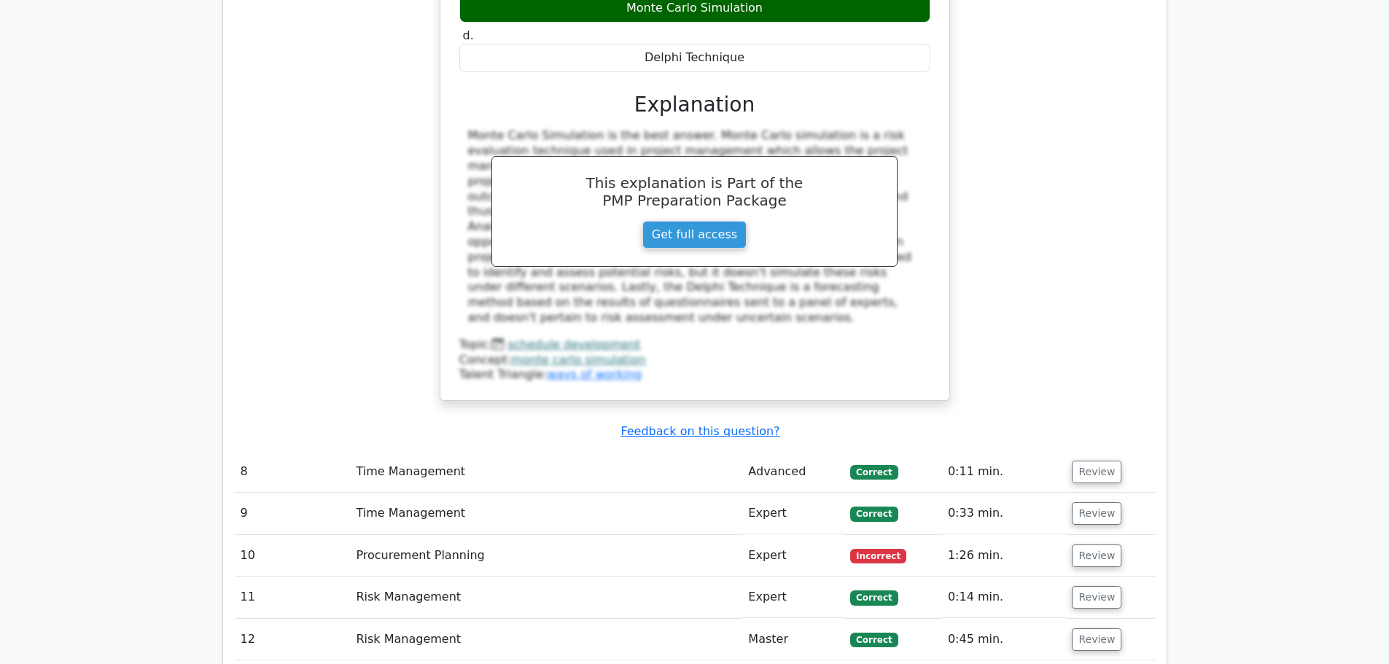
scroll to position [6928, 0]
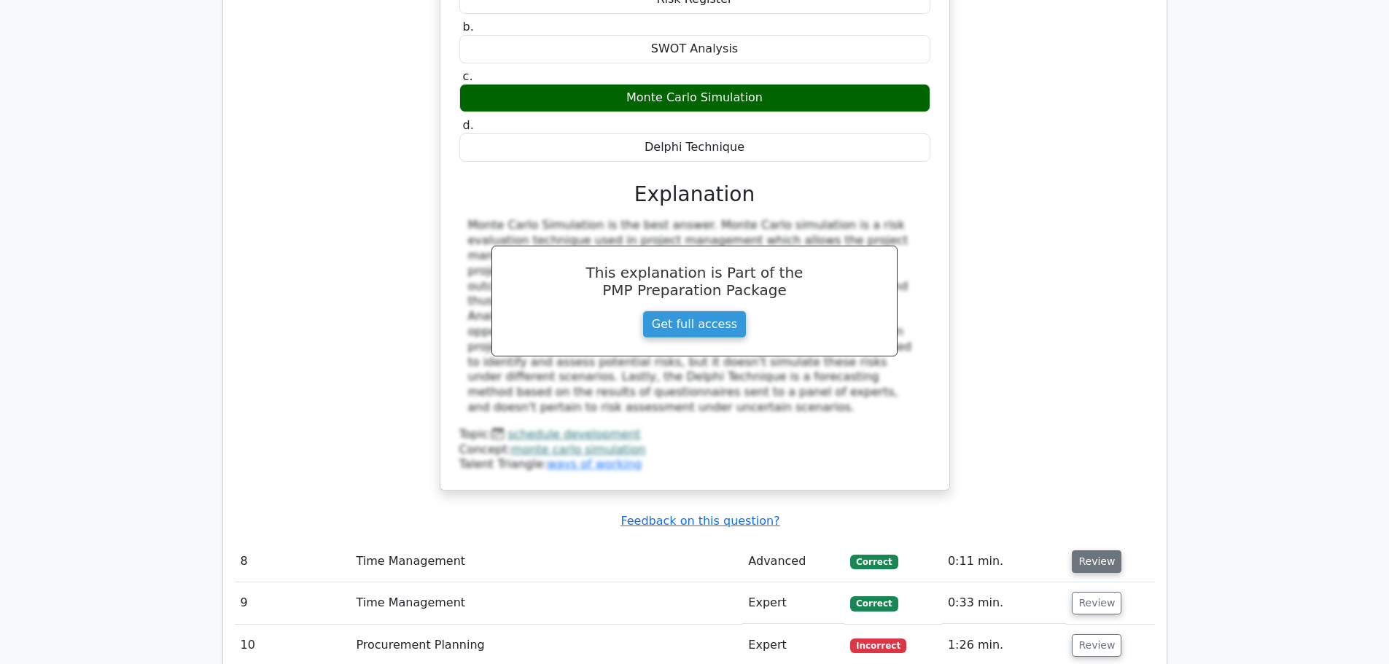
click at [1102, 551] on button "Review" at bounding box center [1097, 562] width 50 height 23
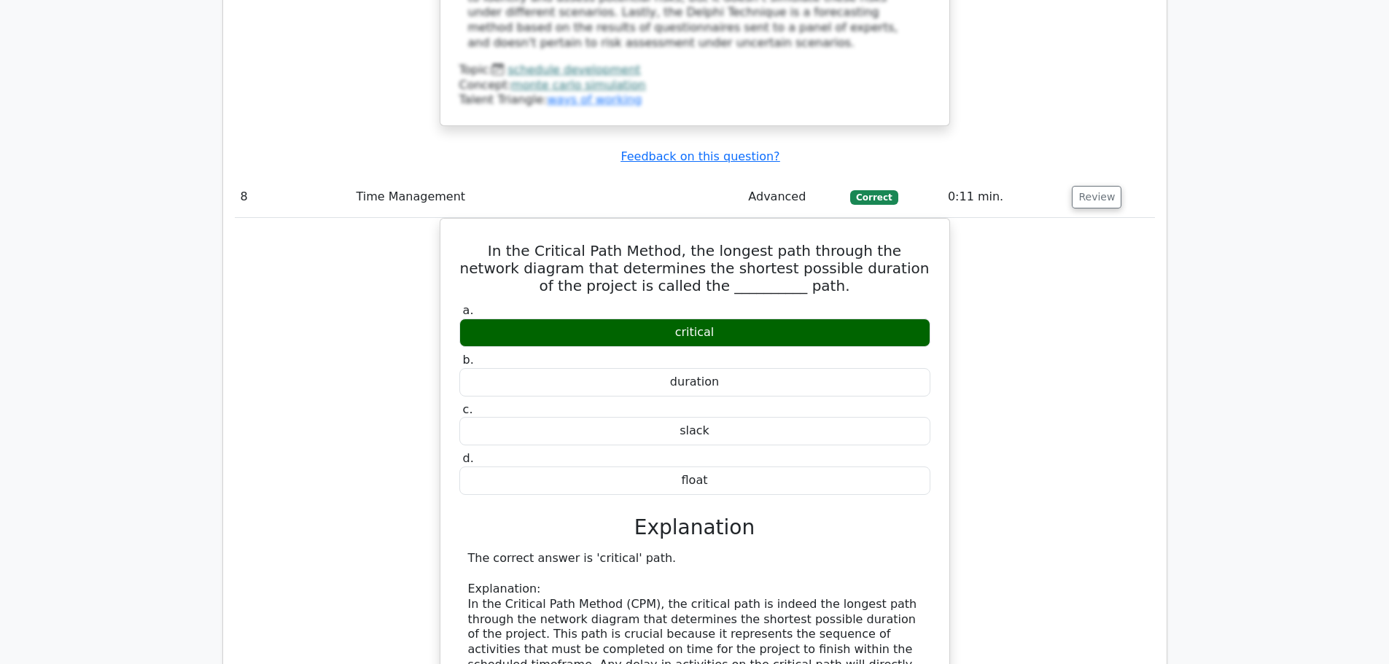
scroll to position [7657, 0]
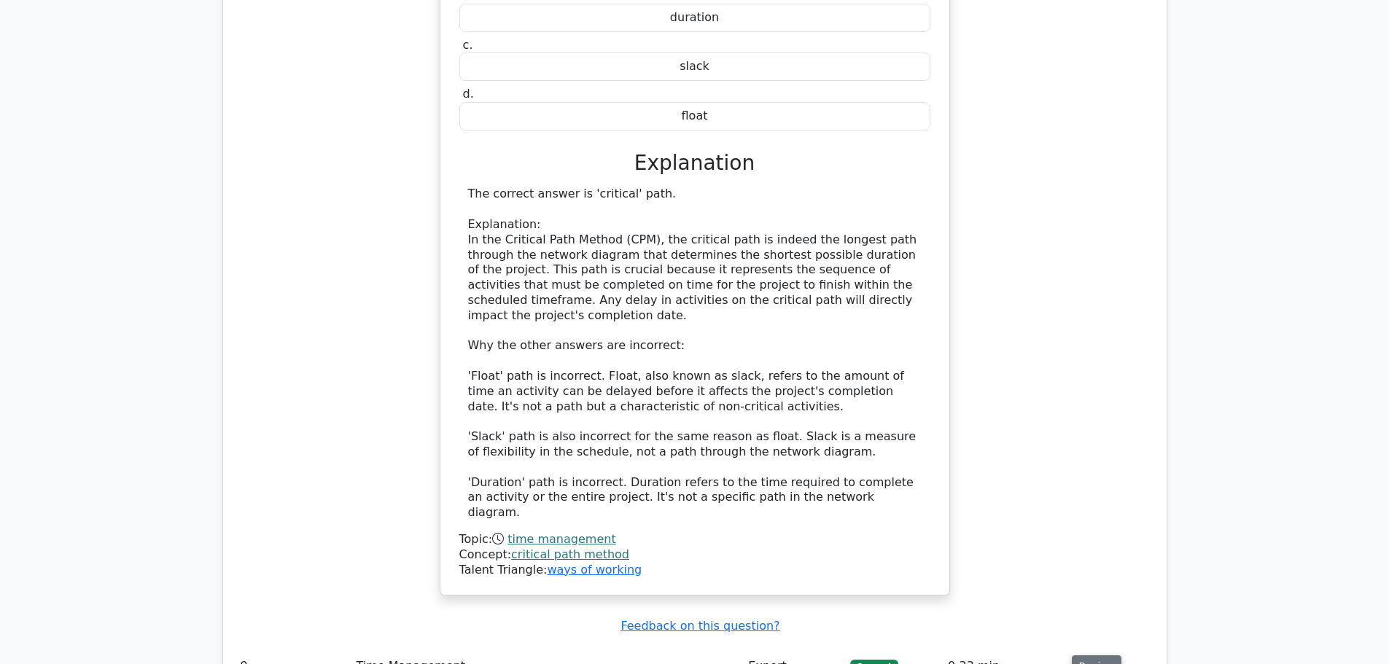
click at [1105, 656] on button "Review" at bounding box center [1097, 667] width 50 height 23
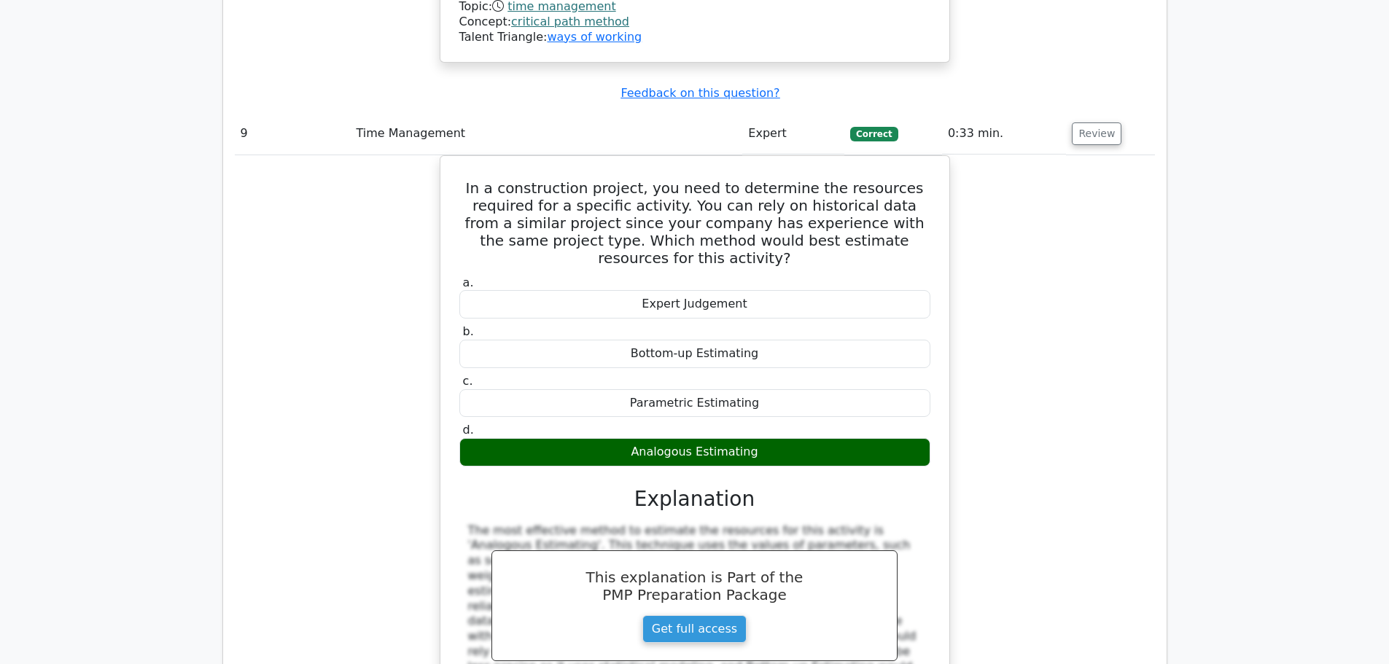
scroll to position [8313, 0]
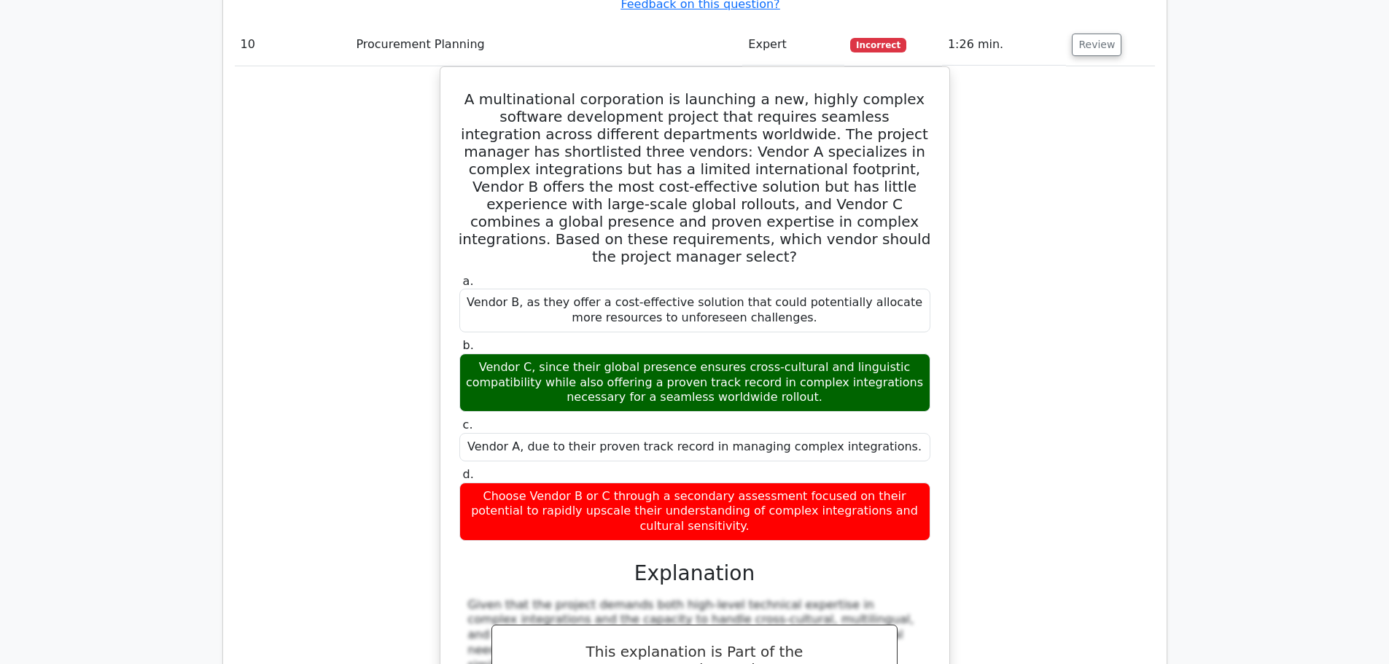
scroll to position [9115, 0]
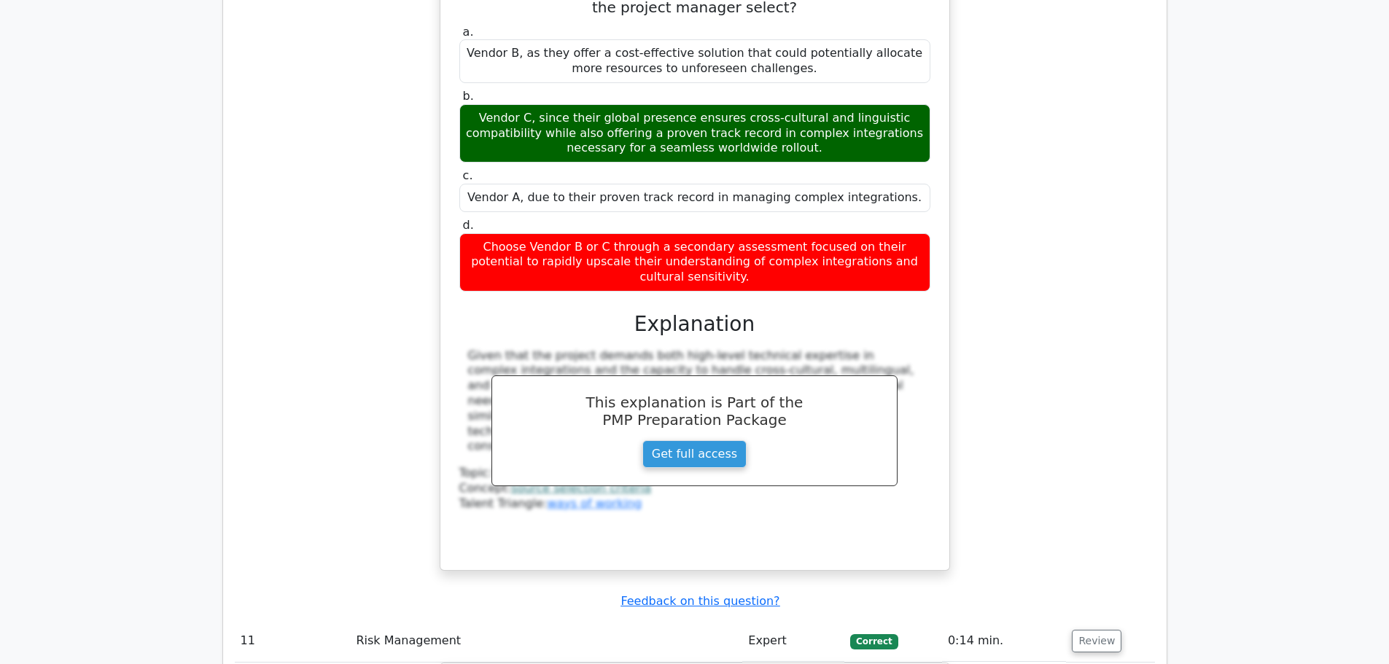
scroll to position [9480, 0]
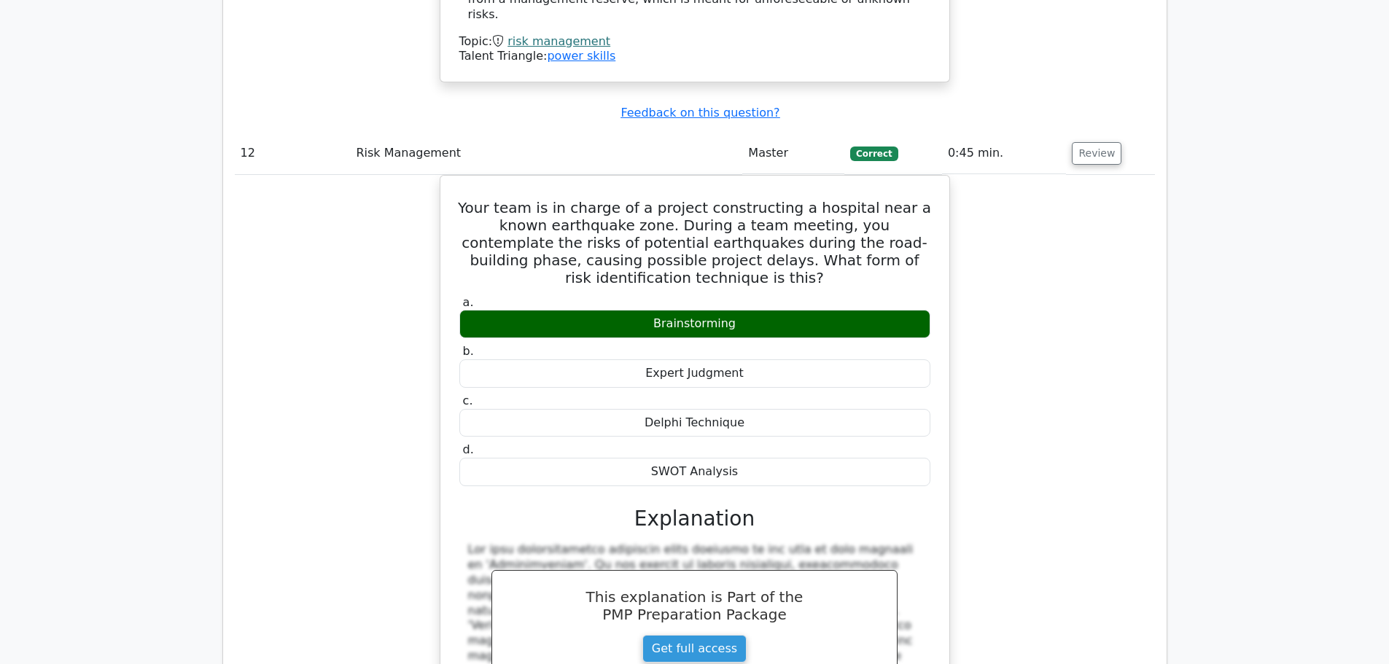
scroll to position [10428, 0]
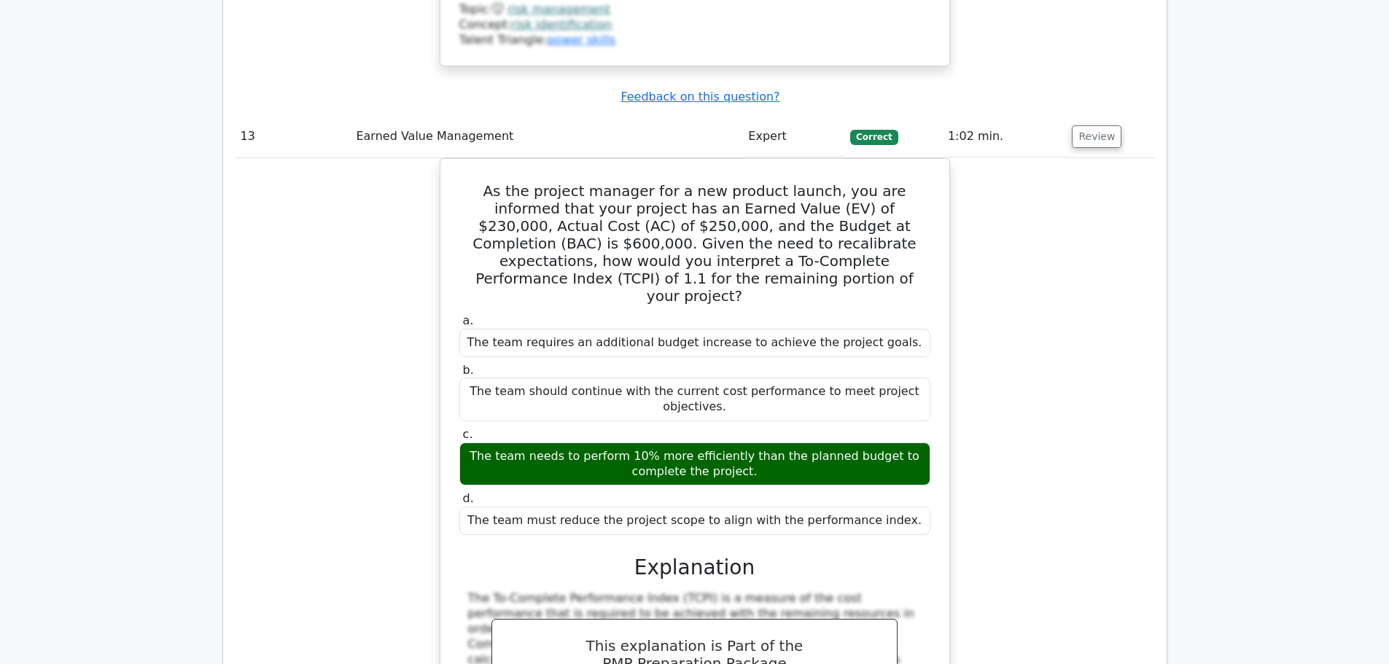
scroll to position [11157, 0]
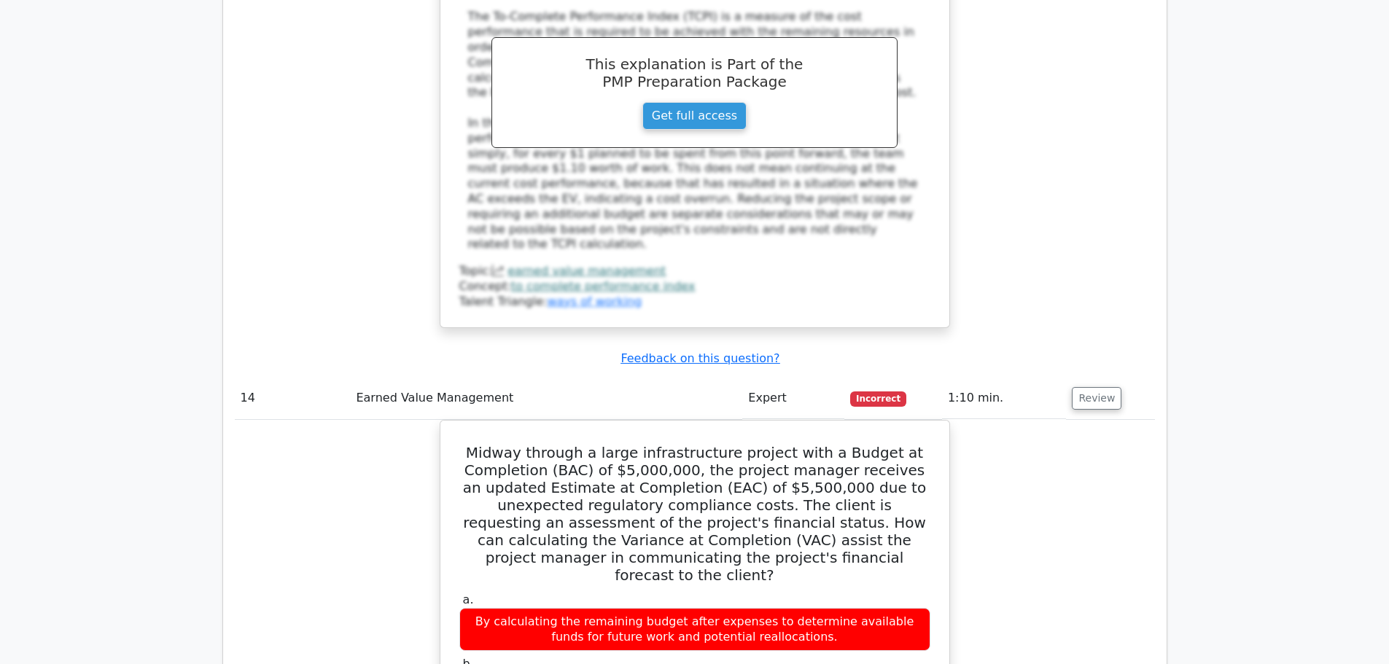
scroll to position [12032, 0]
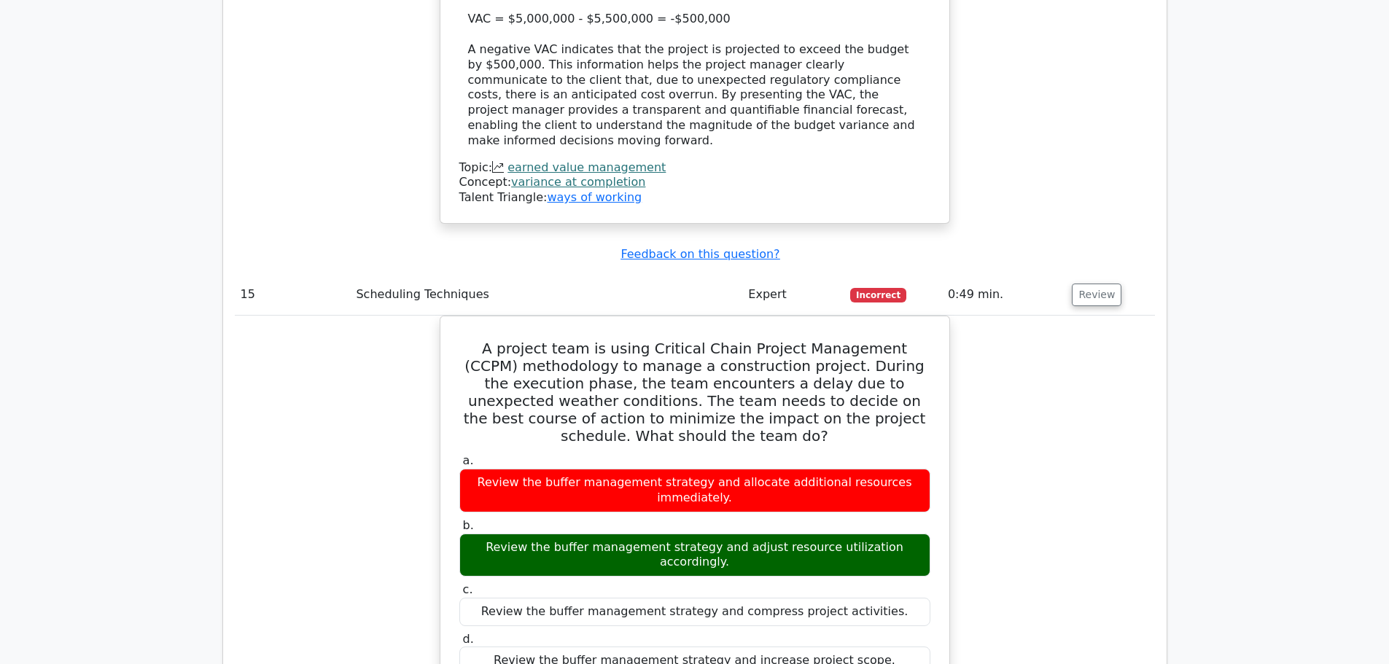
scroll to position [12761, 0]
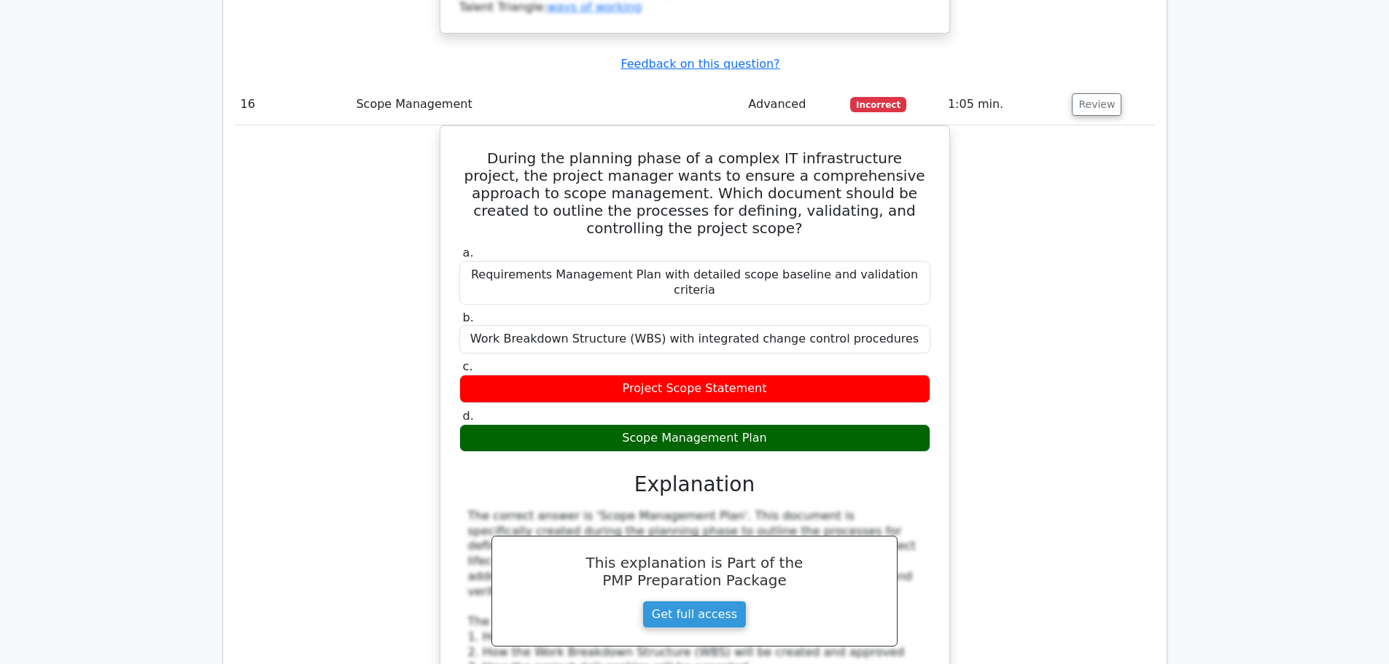
scroll to position [13636, 0]
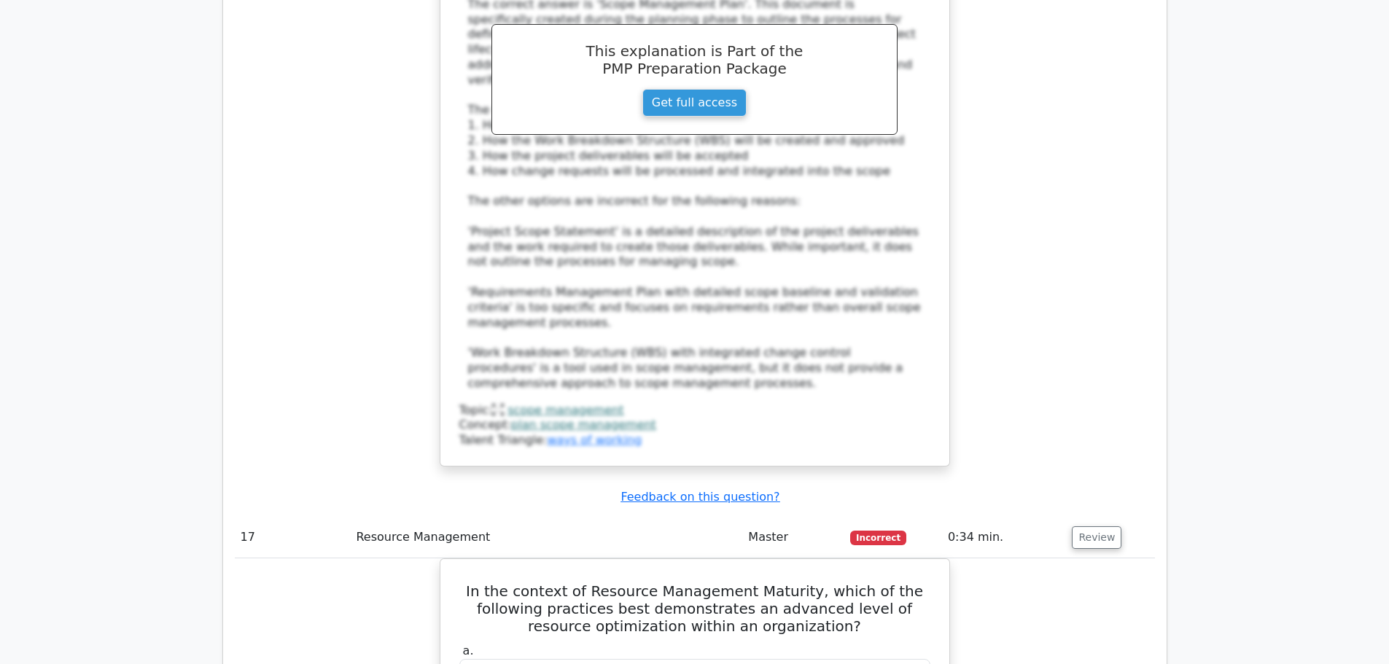
scroll to position [14147, 0]
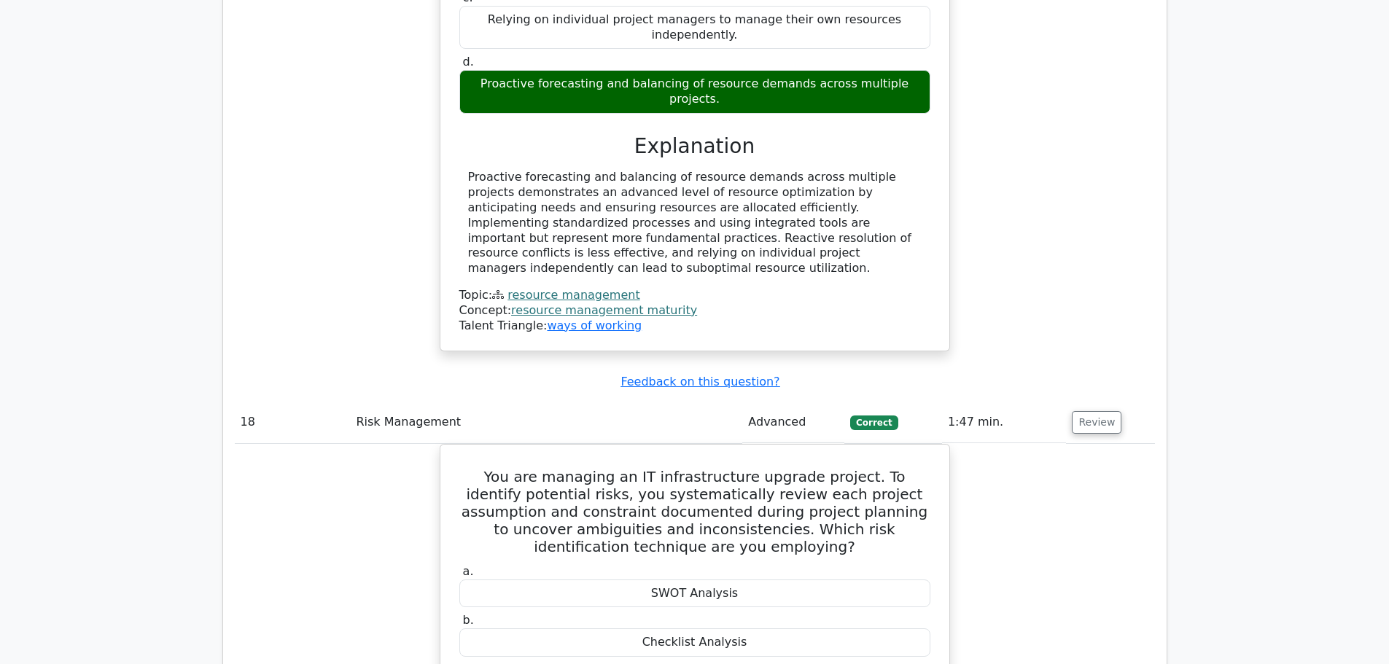
scroll to position [15022, 0]
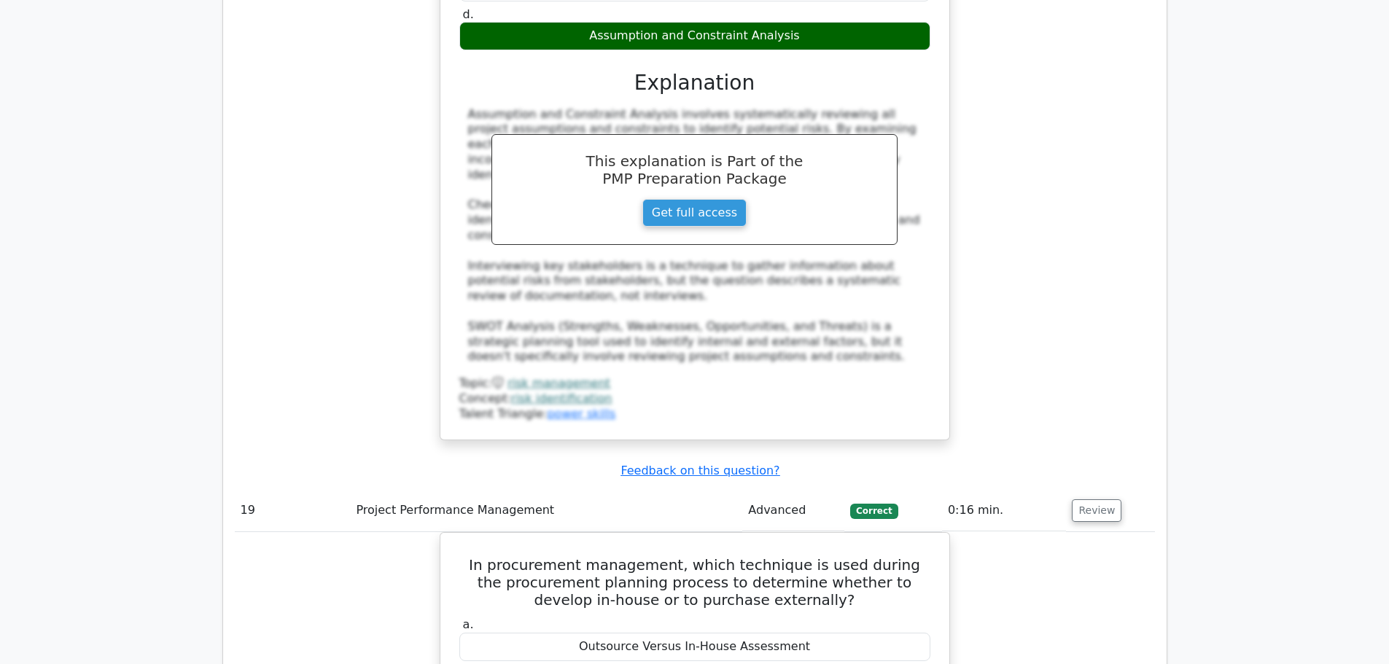
scroll to position [15678, 0]
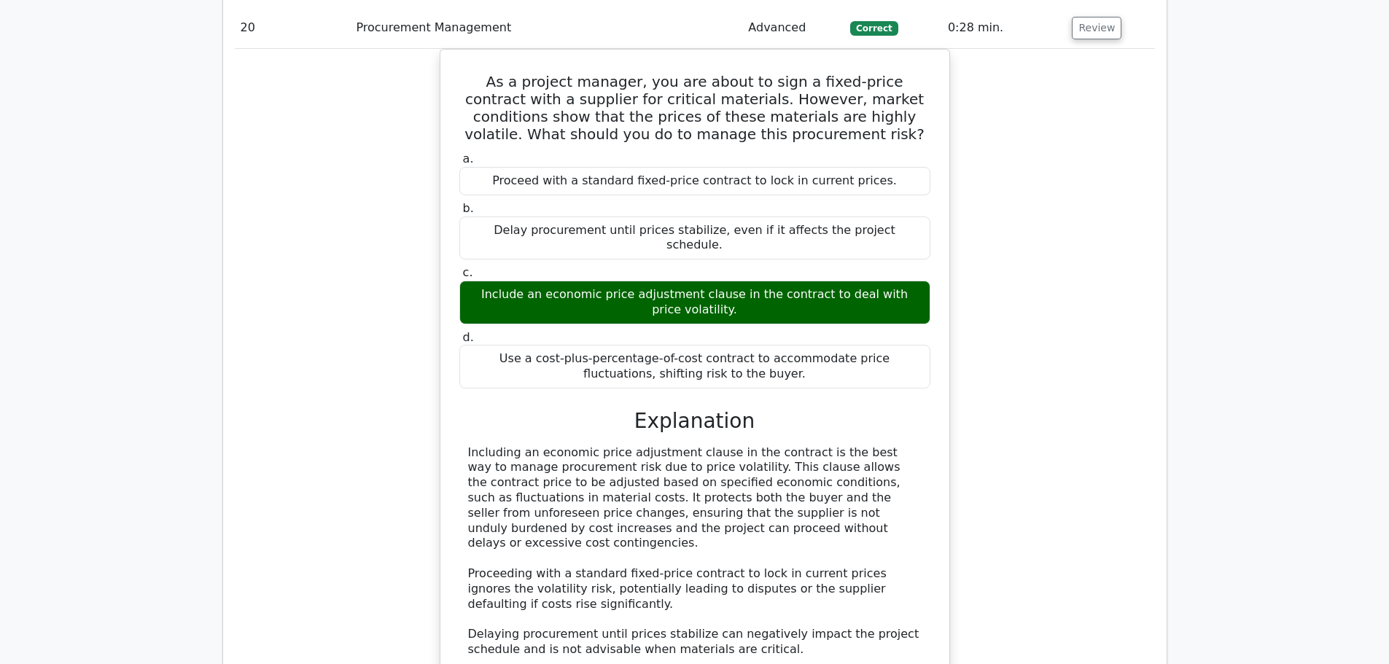
scroll to position [16835, 0]
